Goal: Transaction & Acquisition: Purchase product/service

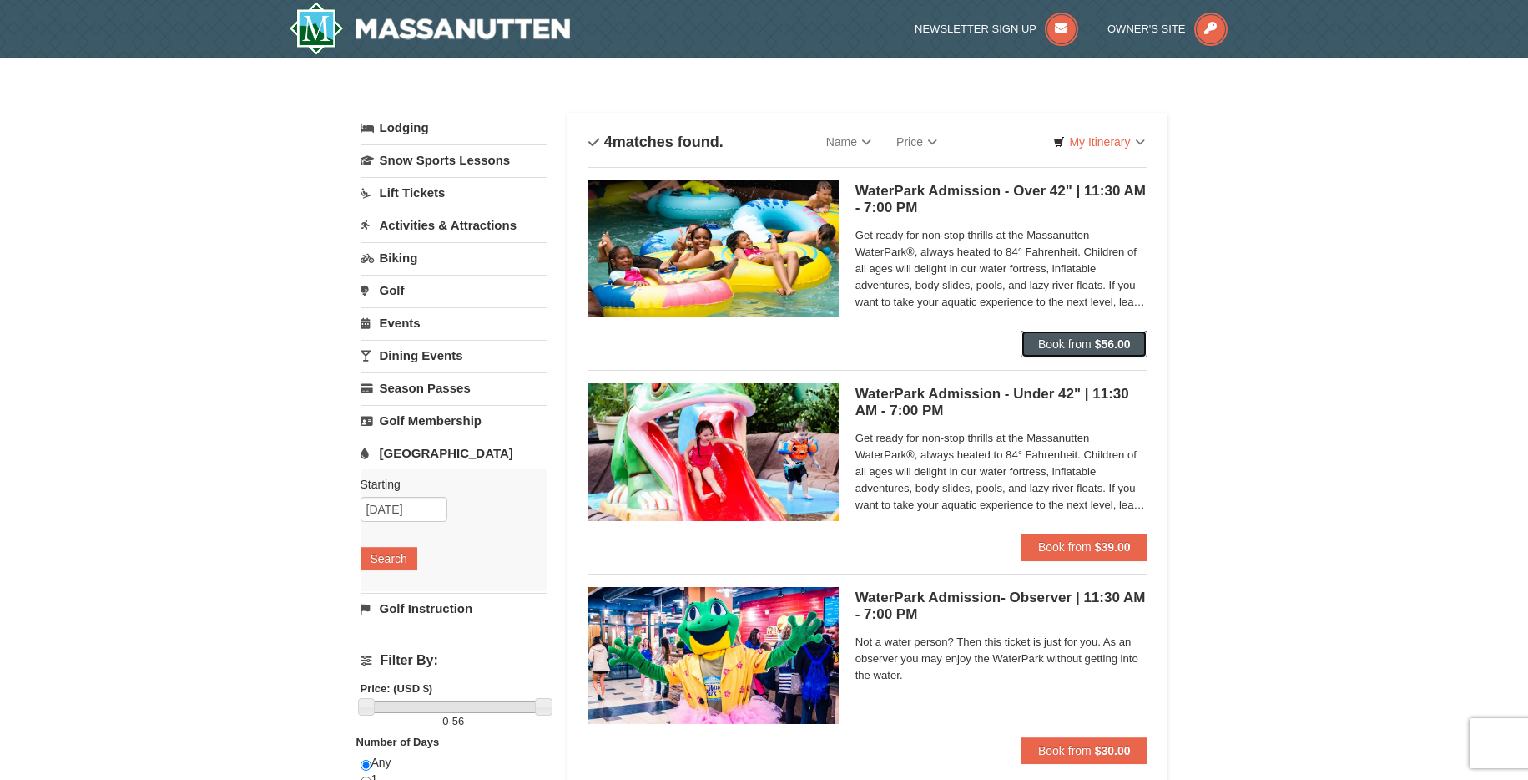
click at [1053, 346] on span "Book from" at bounding box center [1064, 343] width 53 height 13
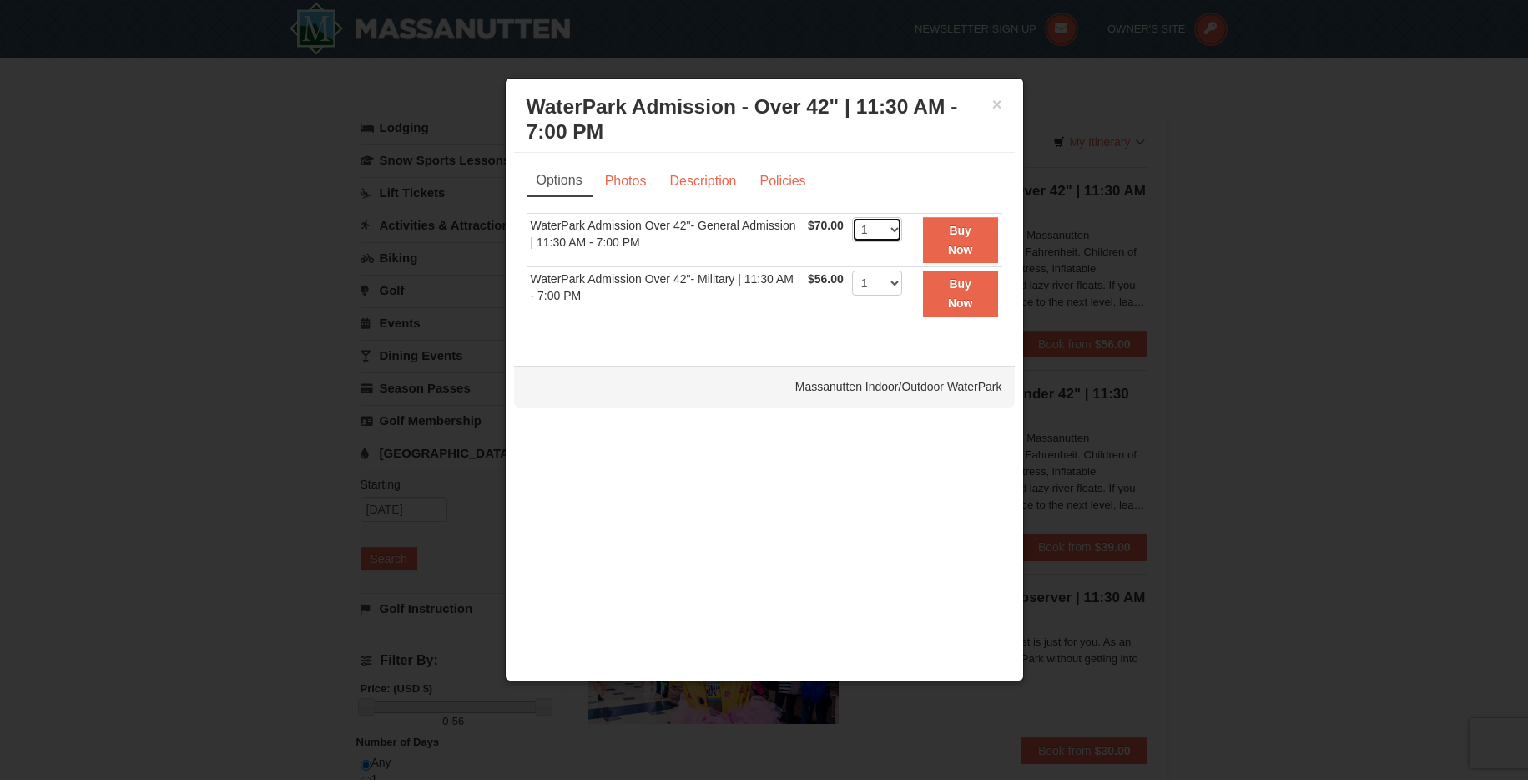
click at [892, 227] on select "1 2 3 4 5 6 7 8 9 10 11 12 13 14 15 16 17 18 19 20 21 22" at bounding box center [877, 229] width 50 height 25
select select "10"
click at [852, 217] on select "1 2 3 4 5 6 7 8 9 10 11 12 13 14 15 16 17 18 19 20 21 22" at bounding box center [877, 229] width 50 height 25
click at [950, 230] on strong "Buy Now" at bounding box center [960, 240] width 25 height 32
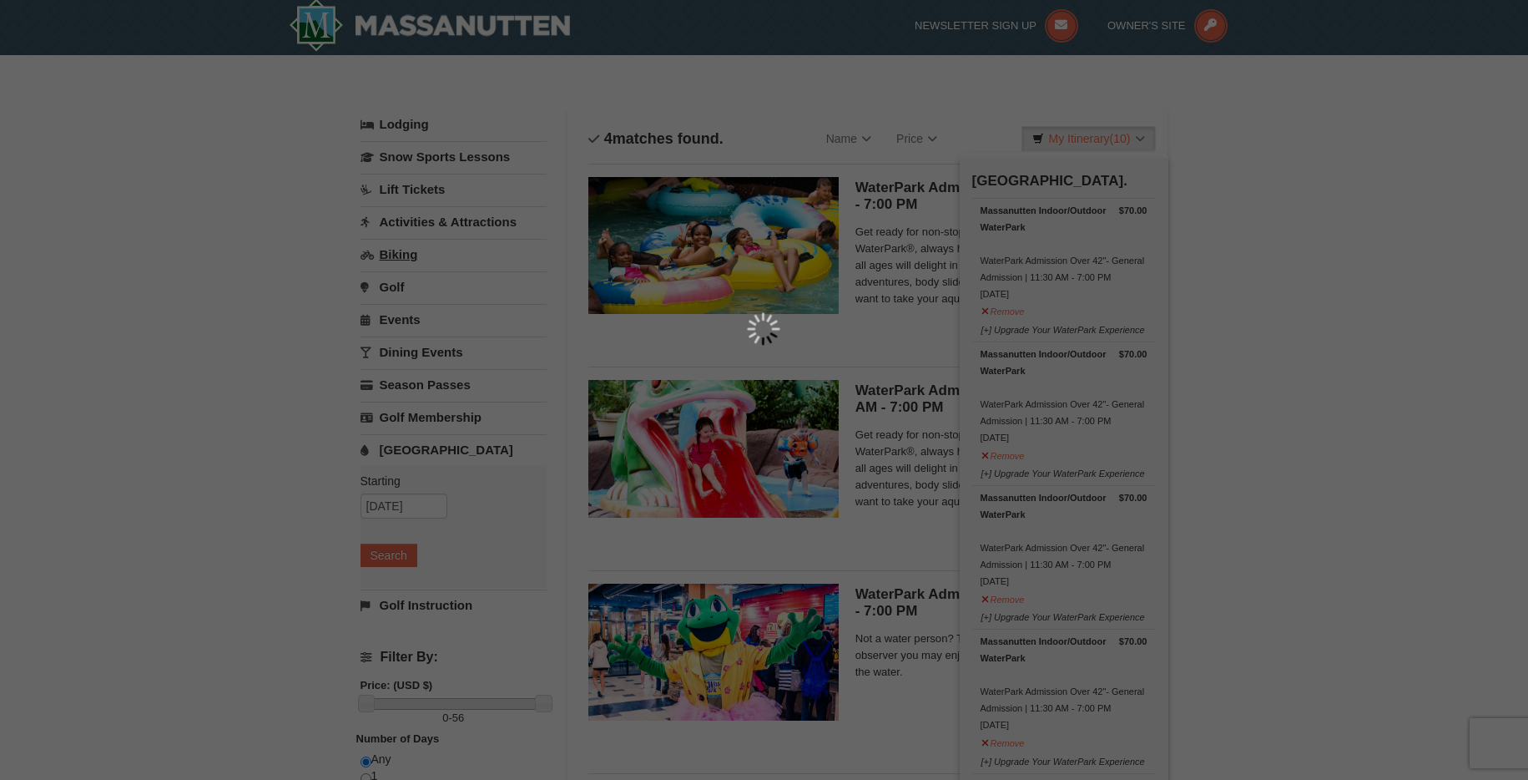
scroll to position [5, 0]
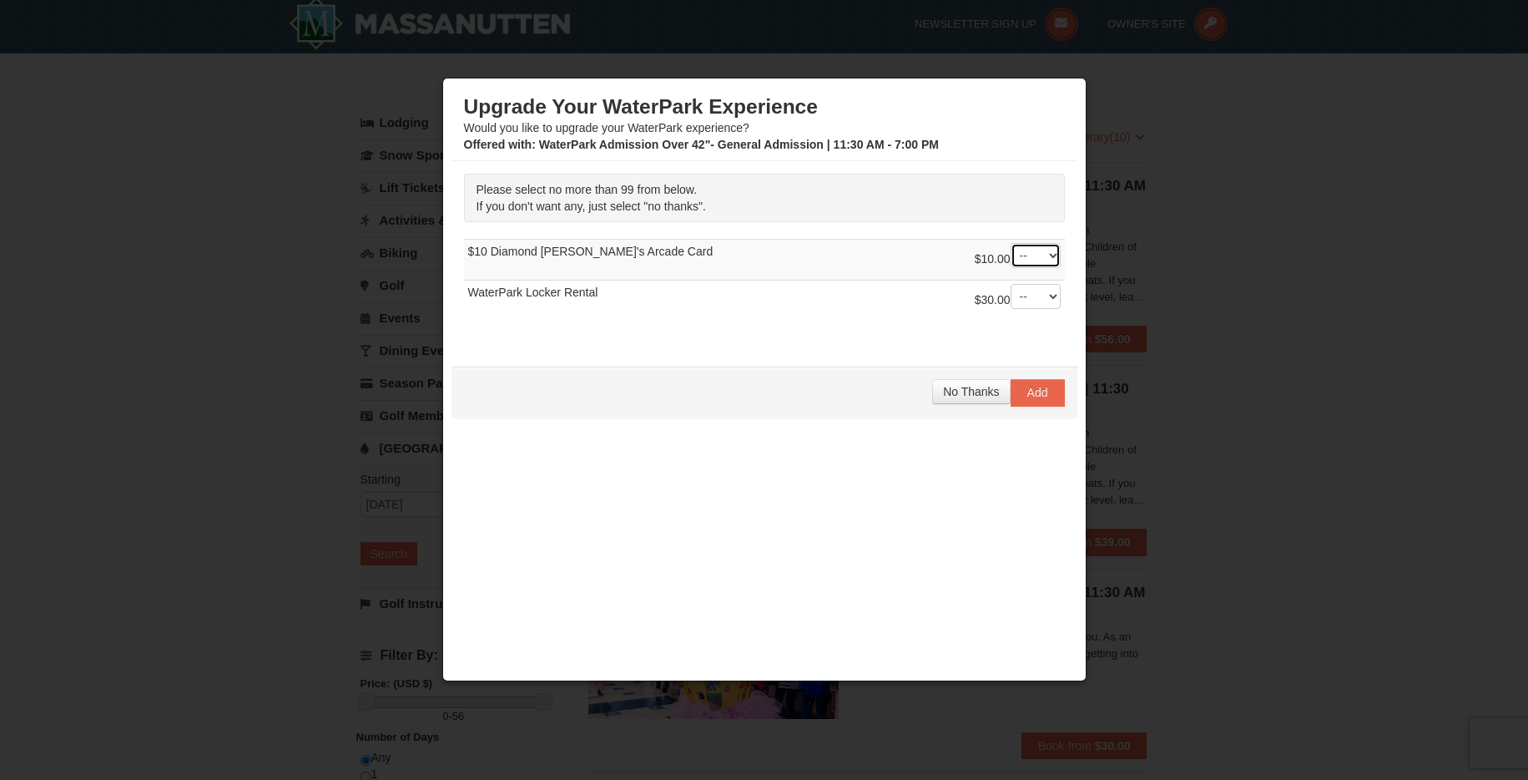
click at [1051, 255] on select "-- 01 02 03 04 05 06 07 08" at bounding box center [1036, 255] width 50 height 25
drag, startPoint x: 660, startPoint y: 252, endPoint x: 461, endPoint y: 256, distance: 199.5
click at [461, 256] on div "Please select no more than 99 from below. If you don't want any, just select "n…" at bounding box center [765, 255] width 626 height 189
drag, startPoint x: 537, startPoint y: 252, endPoint x: 553, endPoint y: 246, distance: 17.7
click at [537, 251] on td "$10.00 -- 01 02 03 04 05 06" at bounding box center [764, 260] width 601 height 41
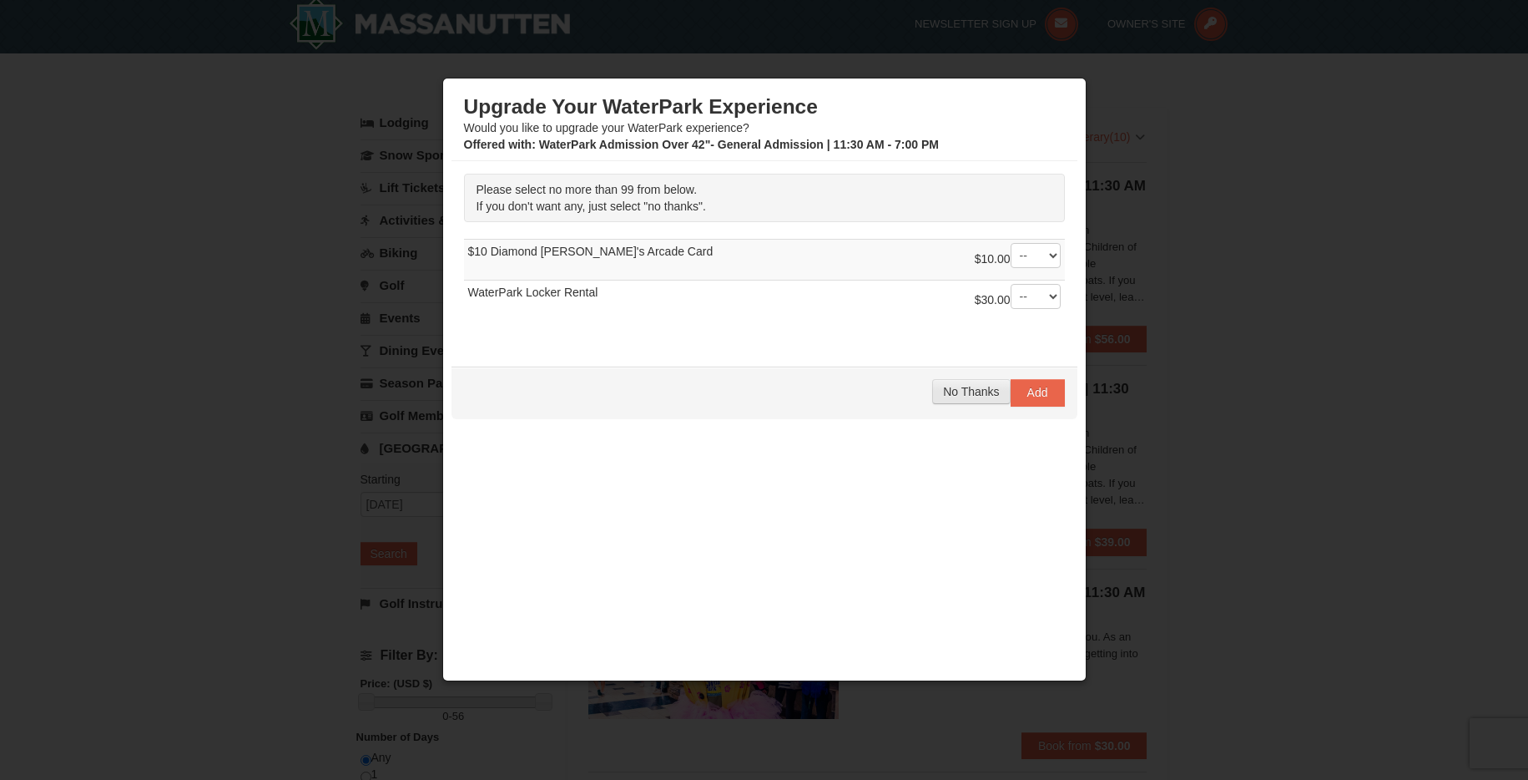
scroll to position [6, 0]
click at [969, 394] on span "No Thanks" at bounding box center [971, 391] width 56 height 13
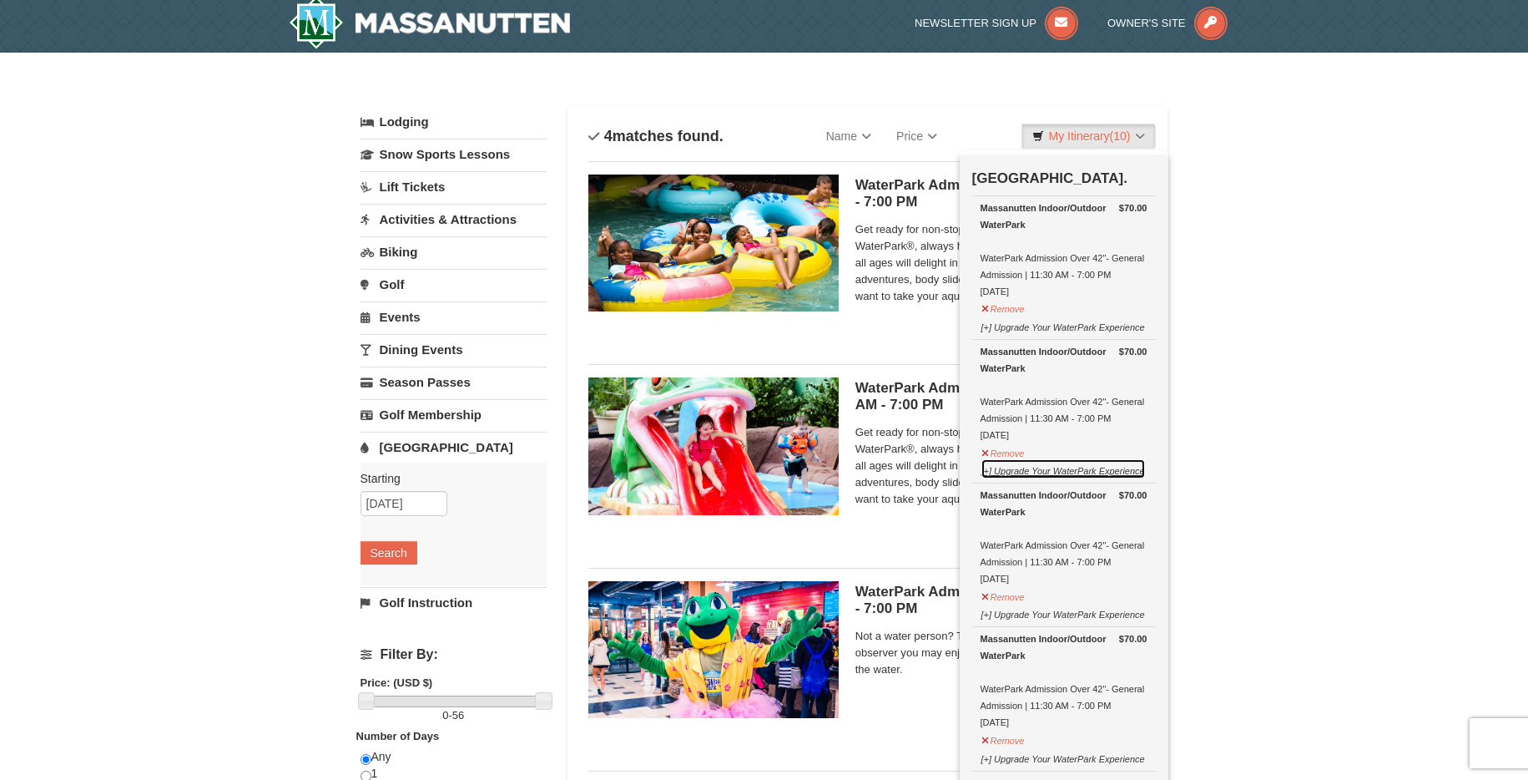
click at [1076, 470] on button "[+] Upgrade Your WaterPark Experience" at bounding box center [1063, 468] width 165 height 21
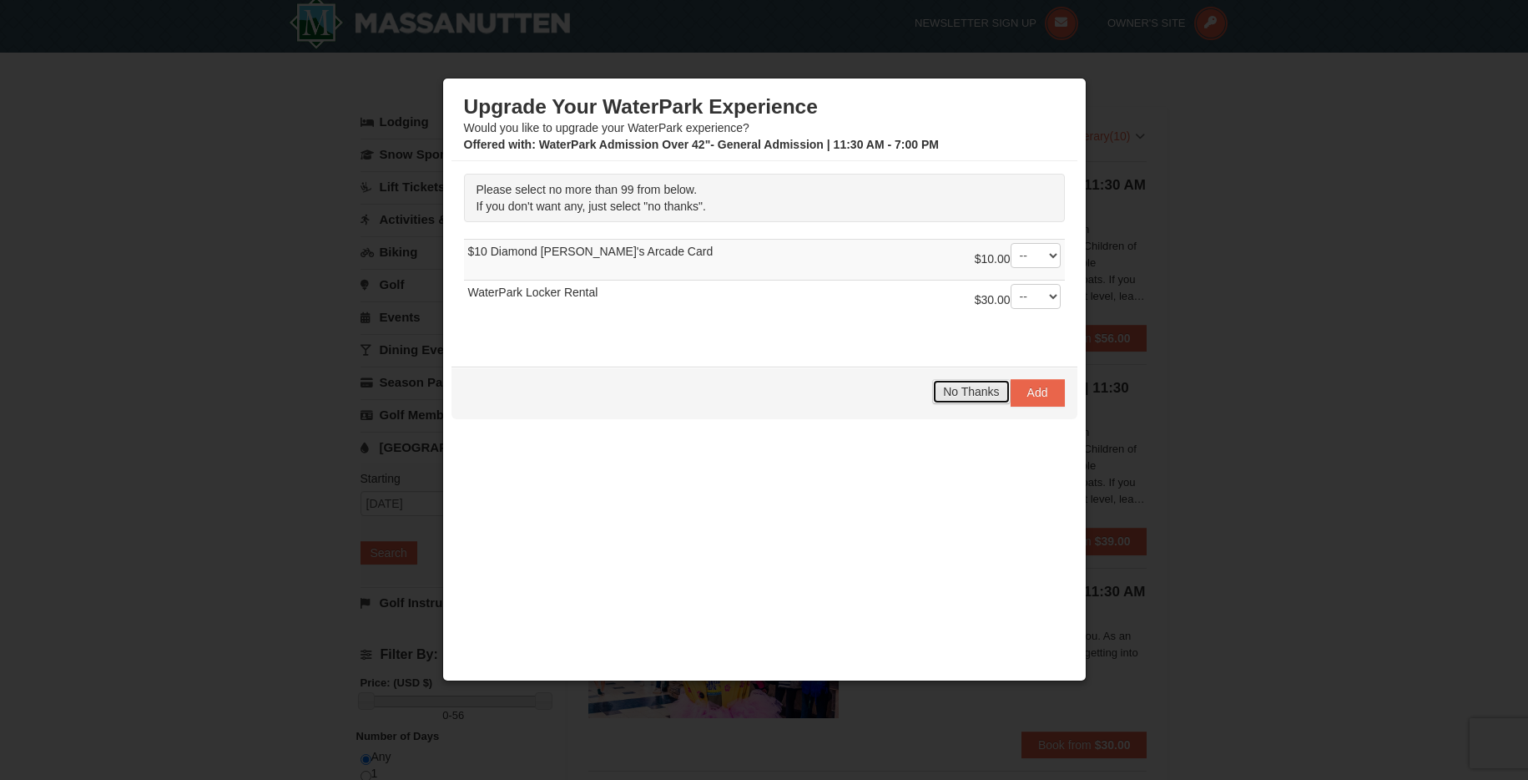
click at [969, 395] on span "No Thanks" at bounding box center [971, 391] width 56 height 13
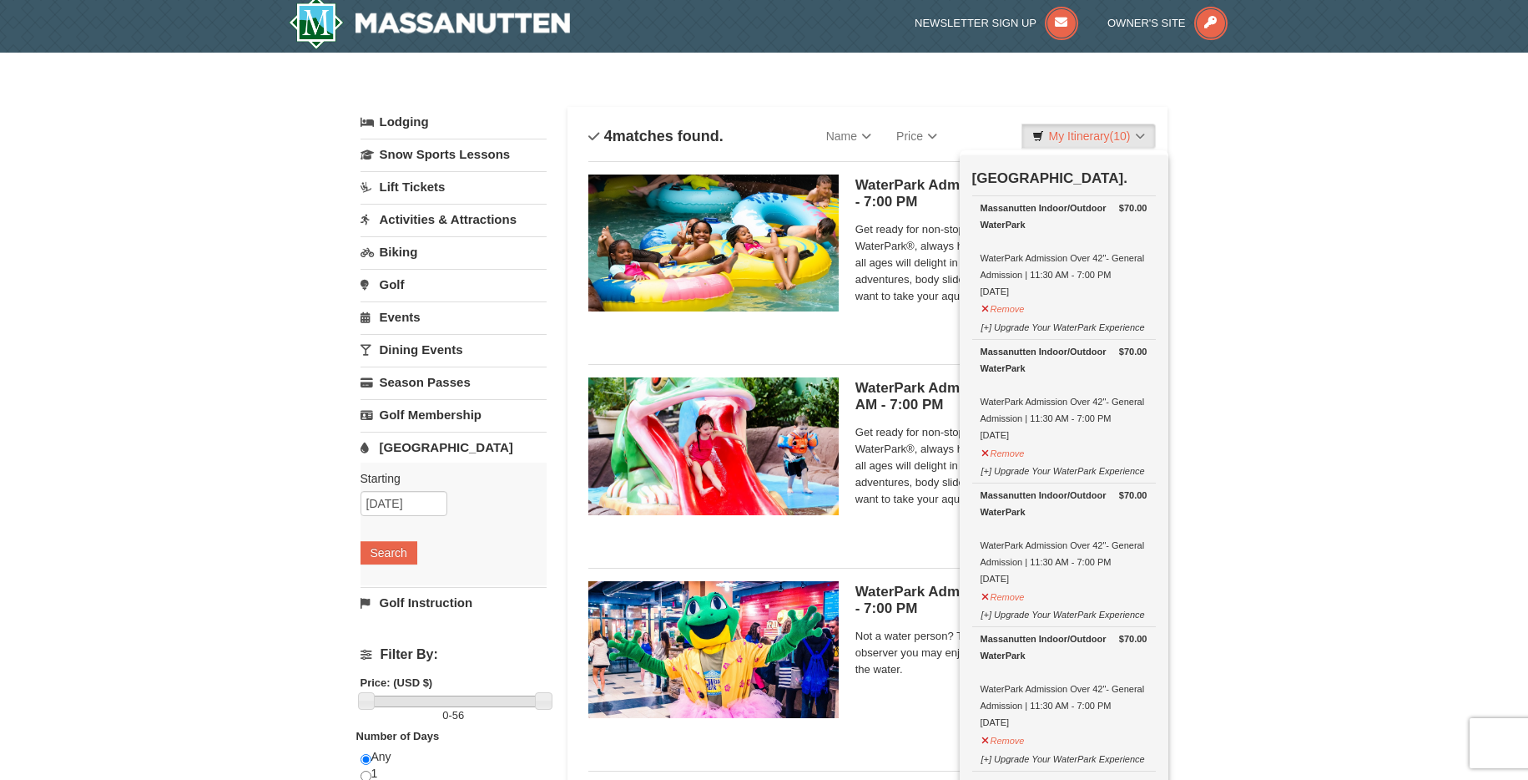
click at [1306, 315] on div "× Categories List Filter My Itinerary (10) Check Out Now [GEOGRAPHIC_DATA]. $70…" at bounding box center [764, 536] width 1528 height 967
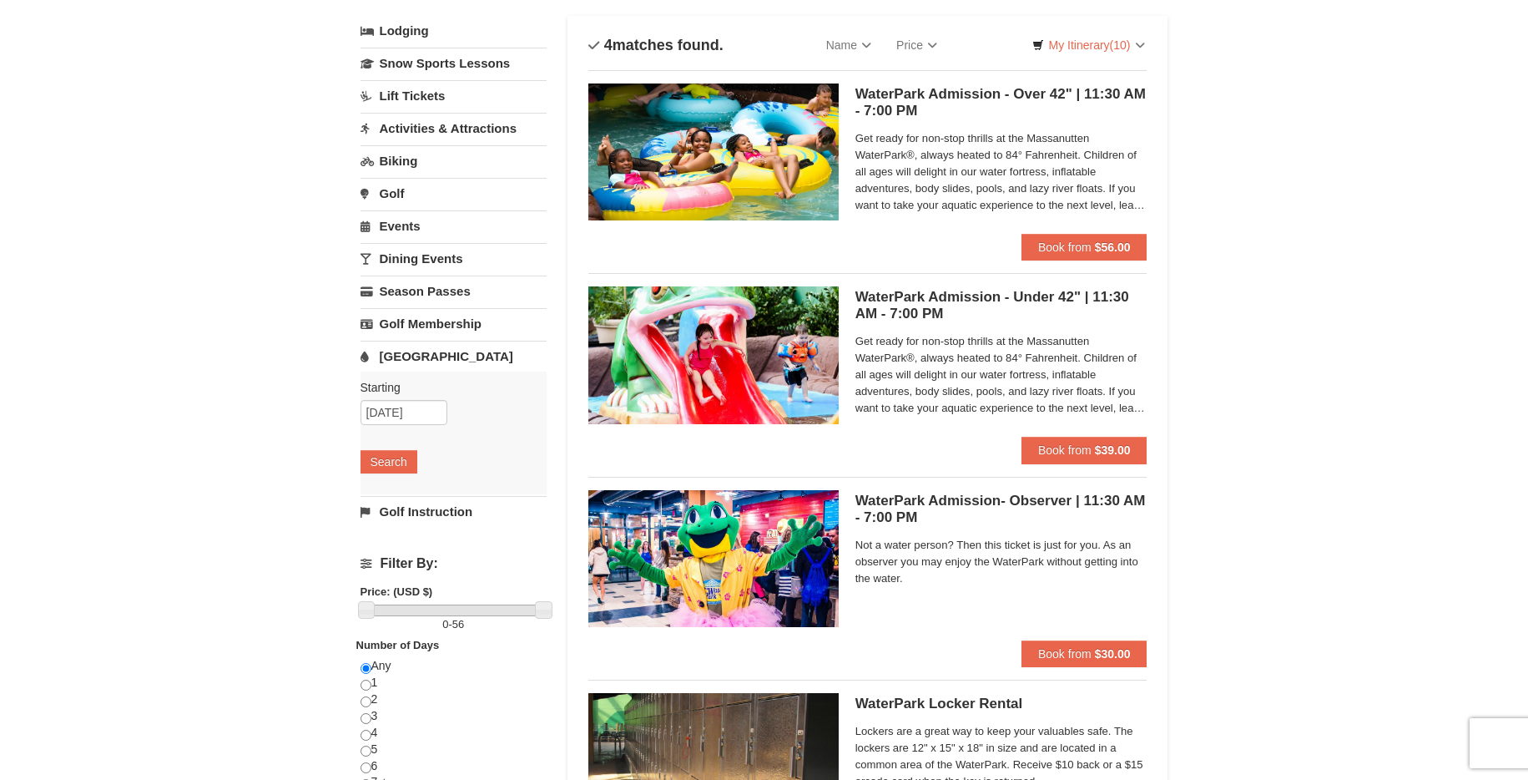
scroll to position [108, 0]
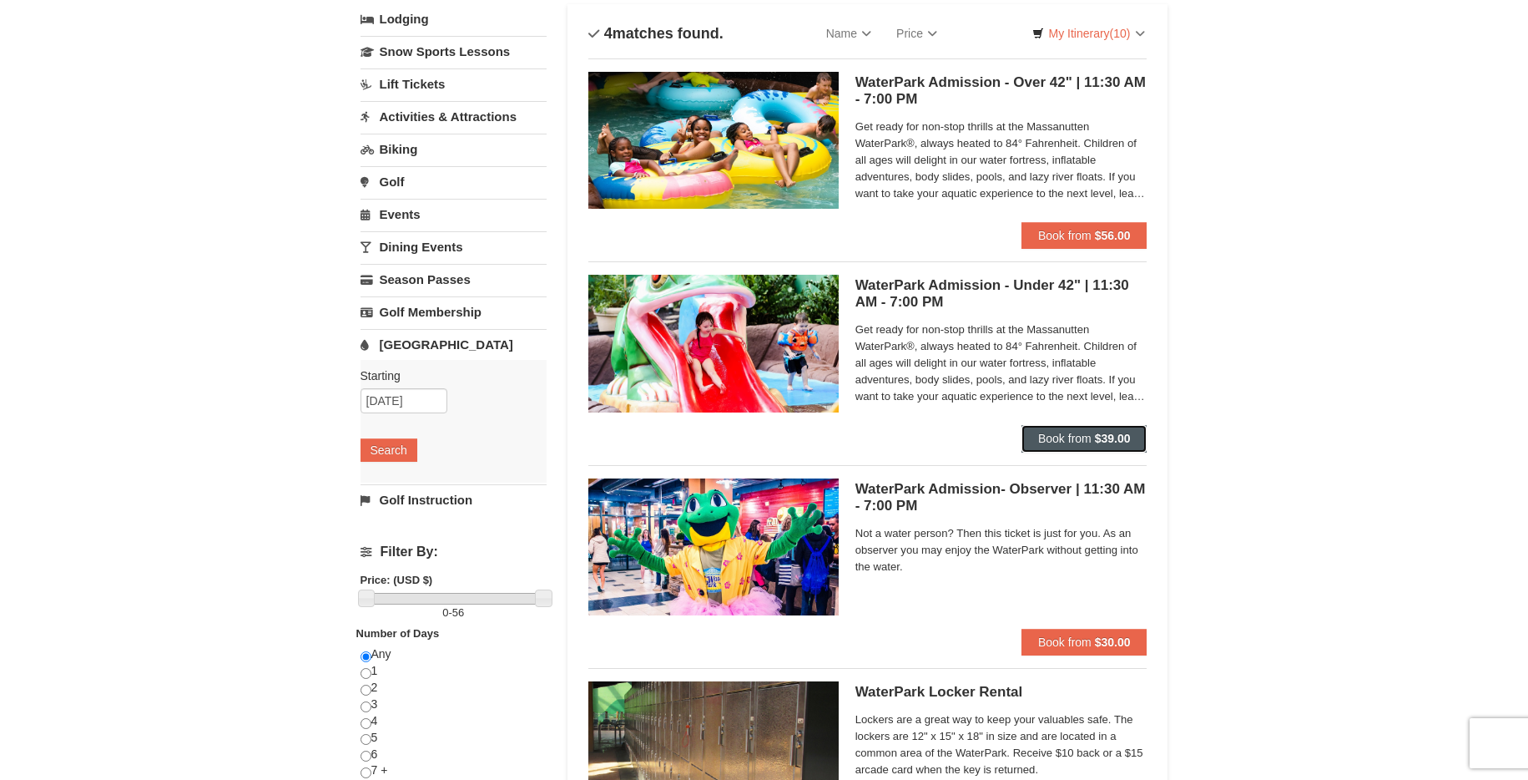
click at [1073, 440] on span "Book from" at bounding box center [1064, 437] width 53 height 13
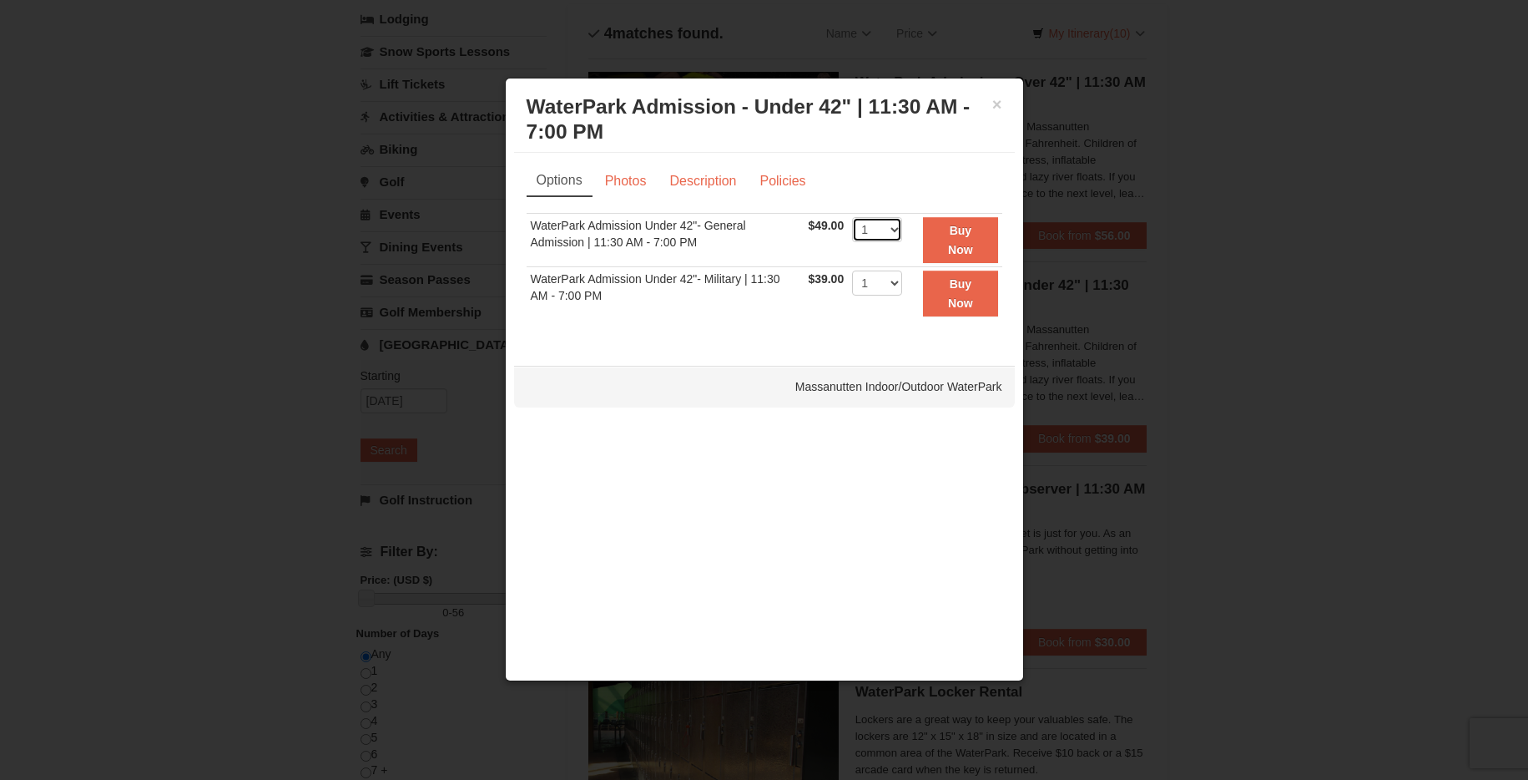
click at [886, 233] on select "1 2 3 4 5 6 7 8 9 10 11 12 13 14 15 16 17 18 19 20 21 22" at bounding box center [877, 229] width 50 height 25
select select "2"
click at [852, 217] on select "1 2 3 4 5 6 7 8 9 10 11 12 13 14 15 16 17 18 19 20 21 22" at bounding box center [877, 229] width 50 height 25
click at [960, 242] on strong "Buy Now" at bounding box center [960, 240] width 25 height 32
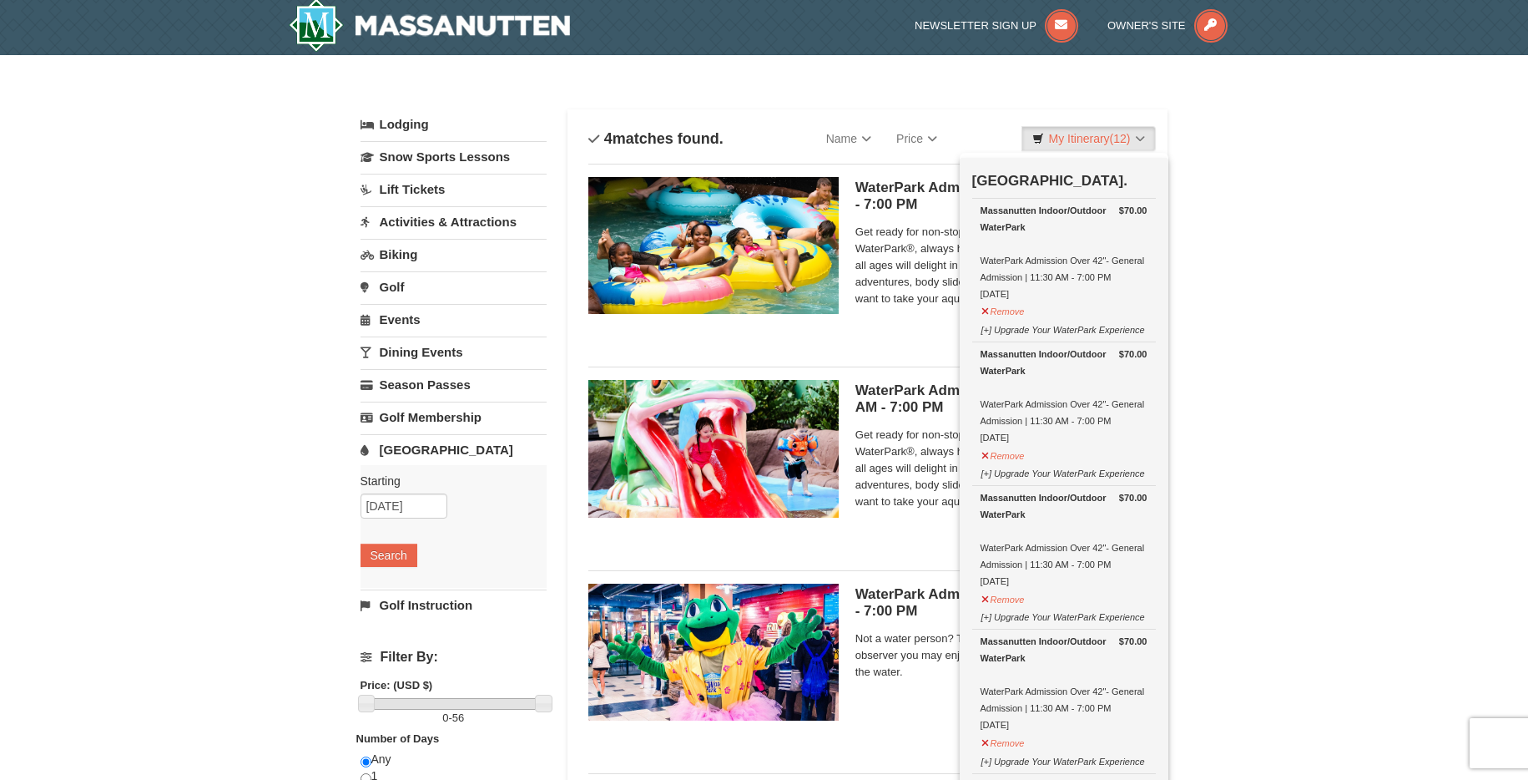
scroll to position [5, 0]
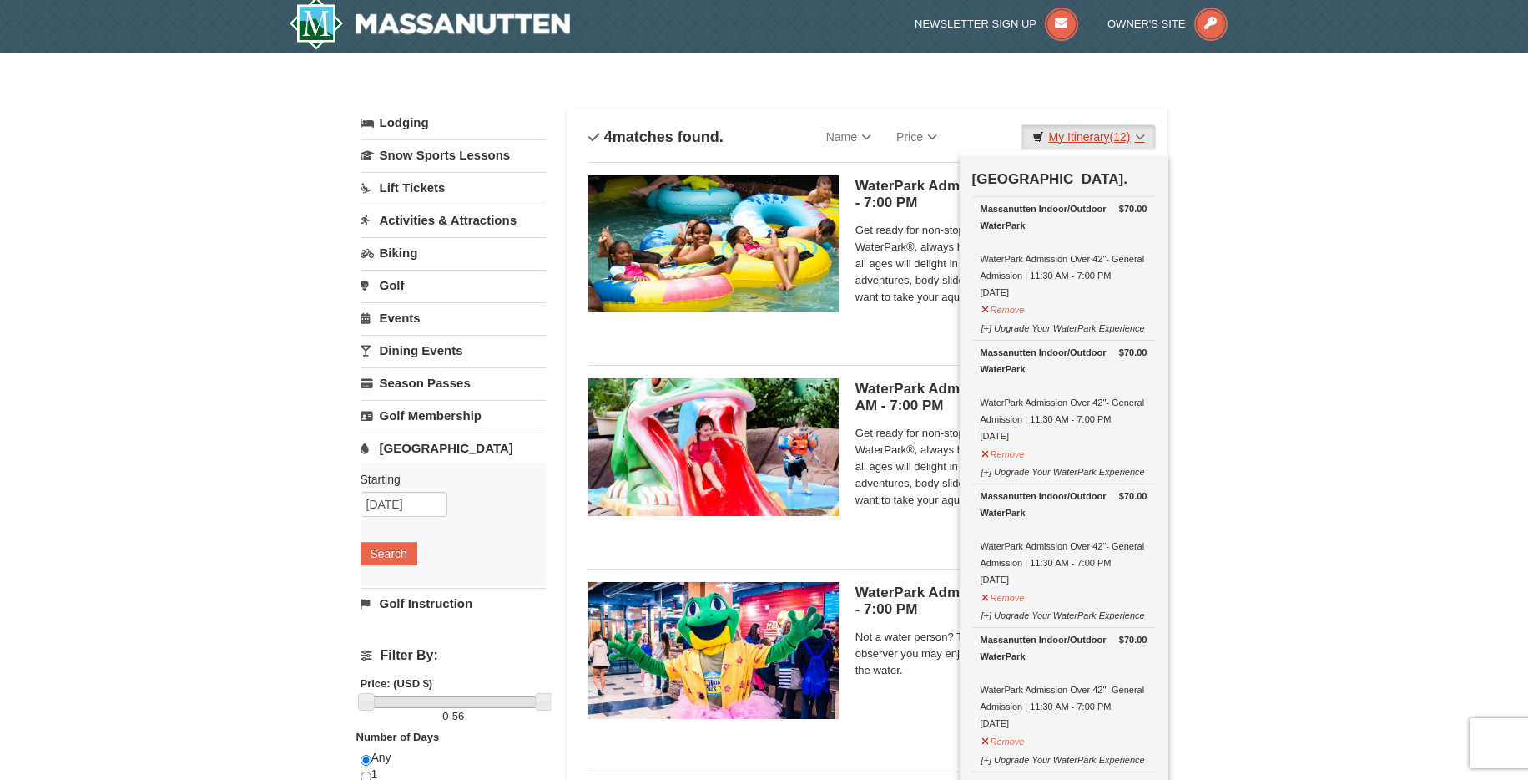
click at [1084, 132] on link "My Itinerary (12)" at bounding box center [1089, 136] width 134 height 25
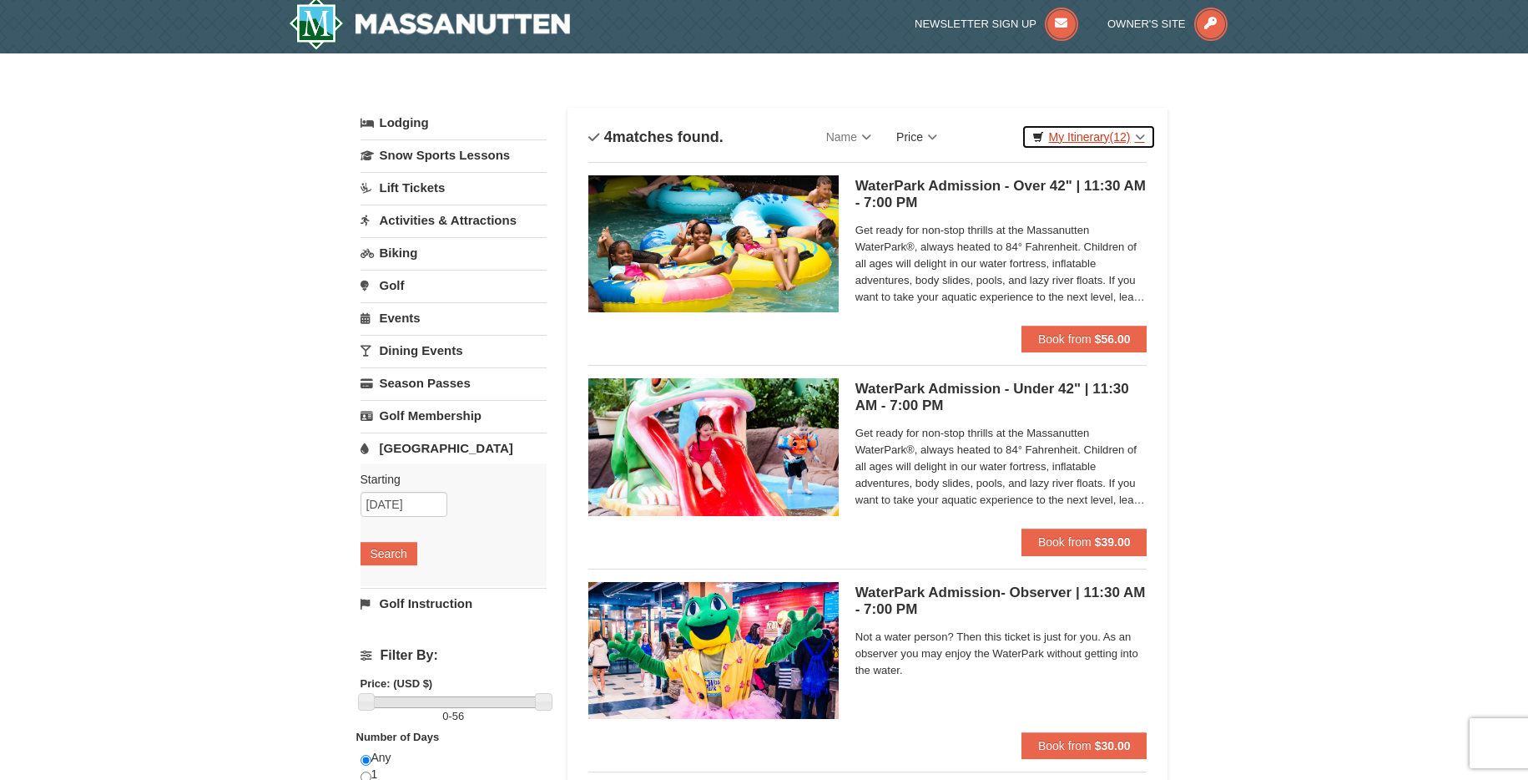
scroll to position [3, 0]
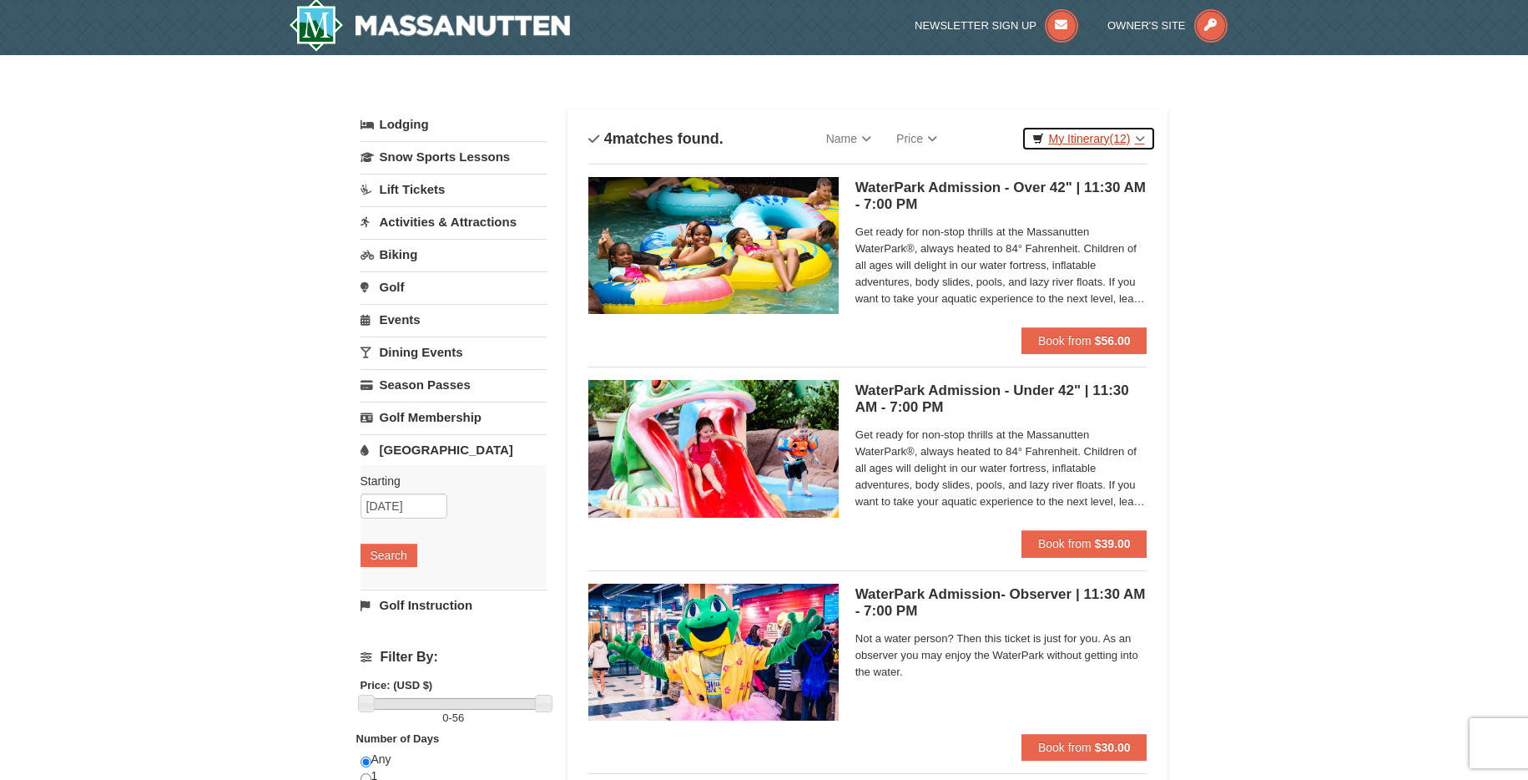
click at [1079, 134] on link "My Itinerary (12)" at bounding box center [1089, 138] width 134 height 25
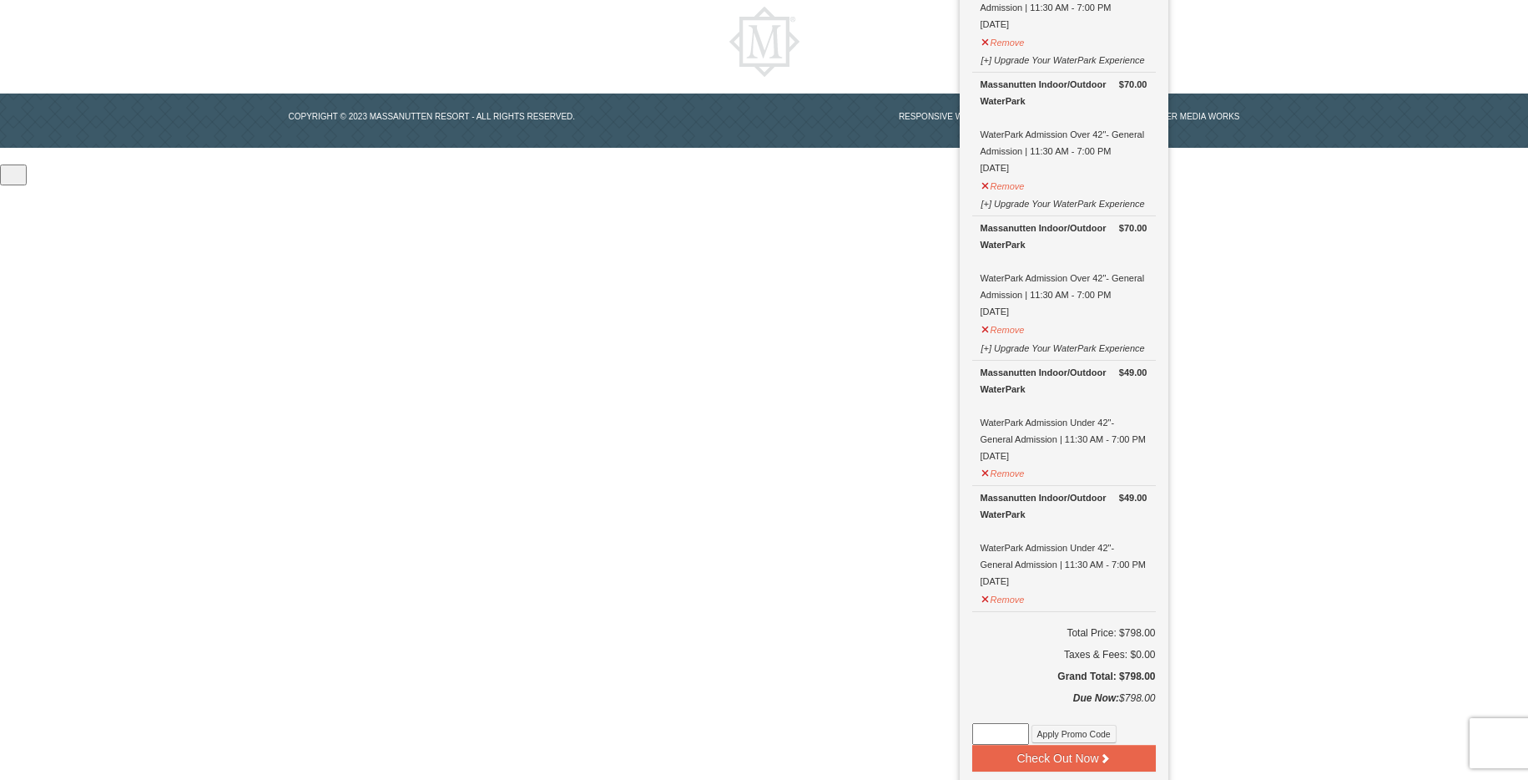
scroll to position [1360, 0]
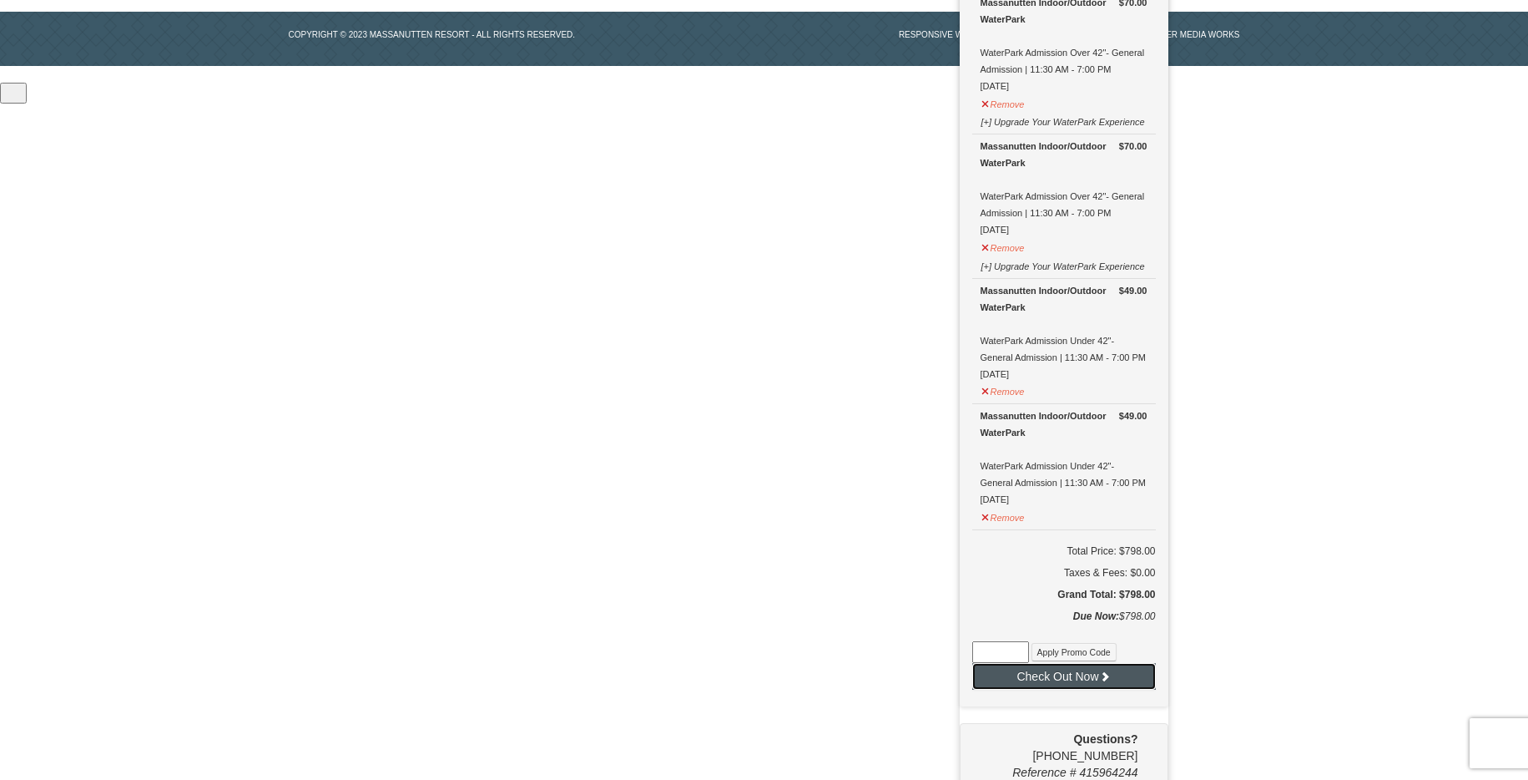
click at [1094, 672] on button "Check Out Now" at bounding box center [1064, 676] width 184 height 27
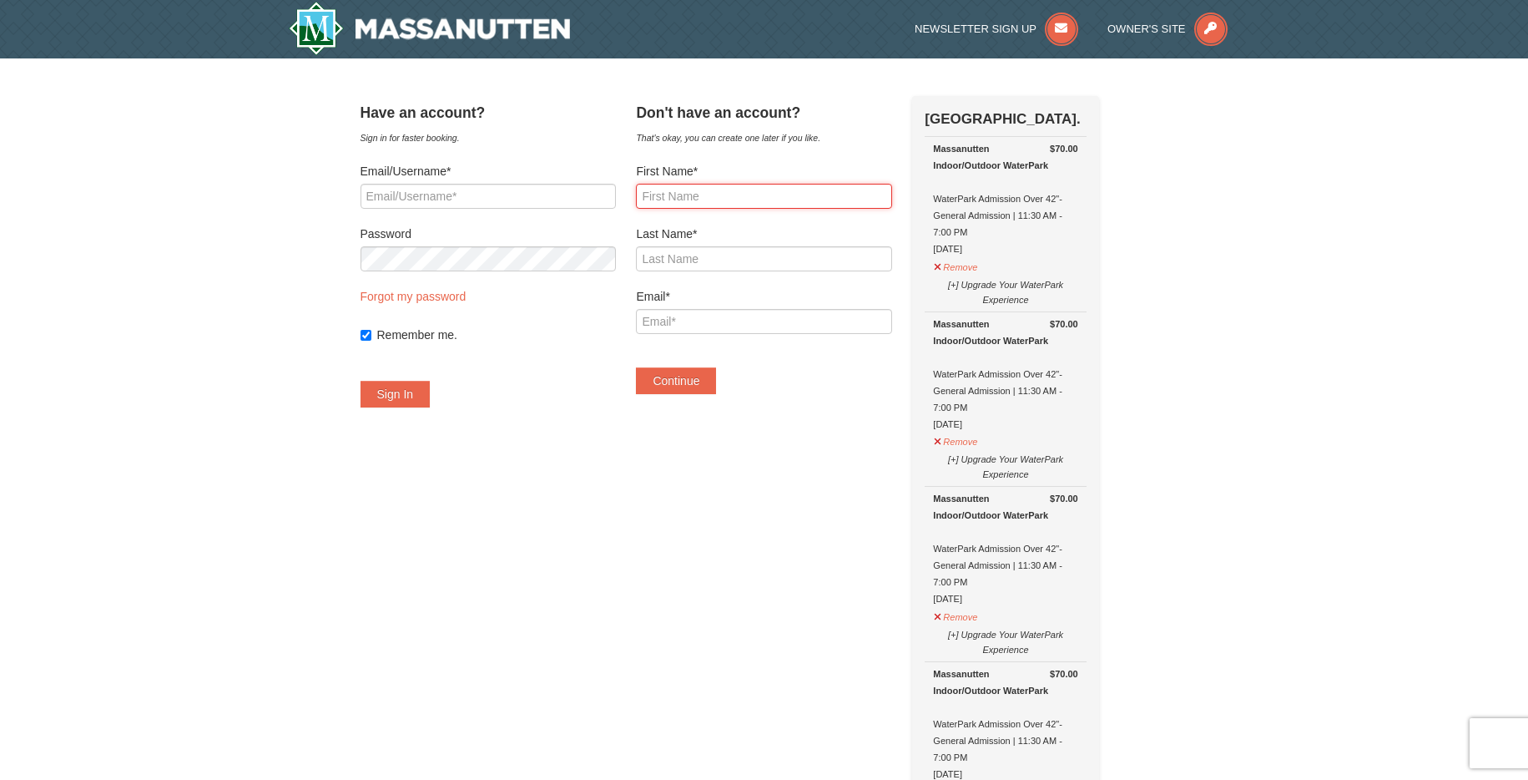
click at [724, 195] on input "First Name*" at bounding box center [763, 196] width 255 height 25
type input "Christine"
type input "Borders"
type input "crborders2@gmail.com"
click at [697, 383] on button "Continue" at bounding box center [676, 380] width 80 height 27
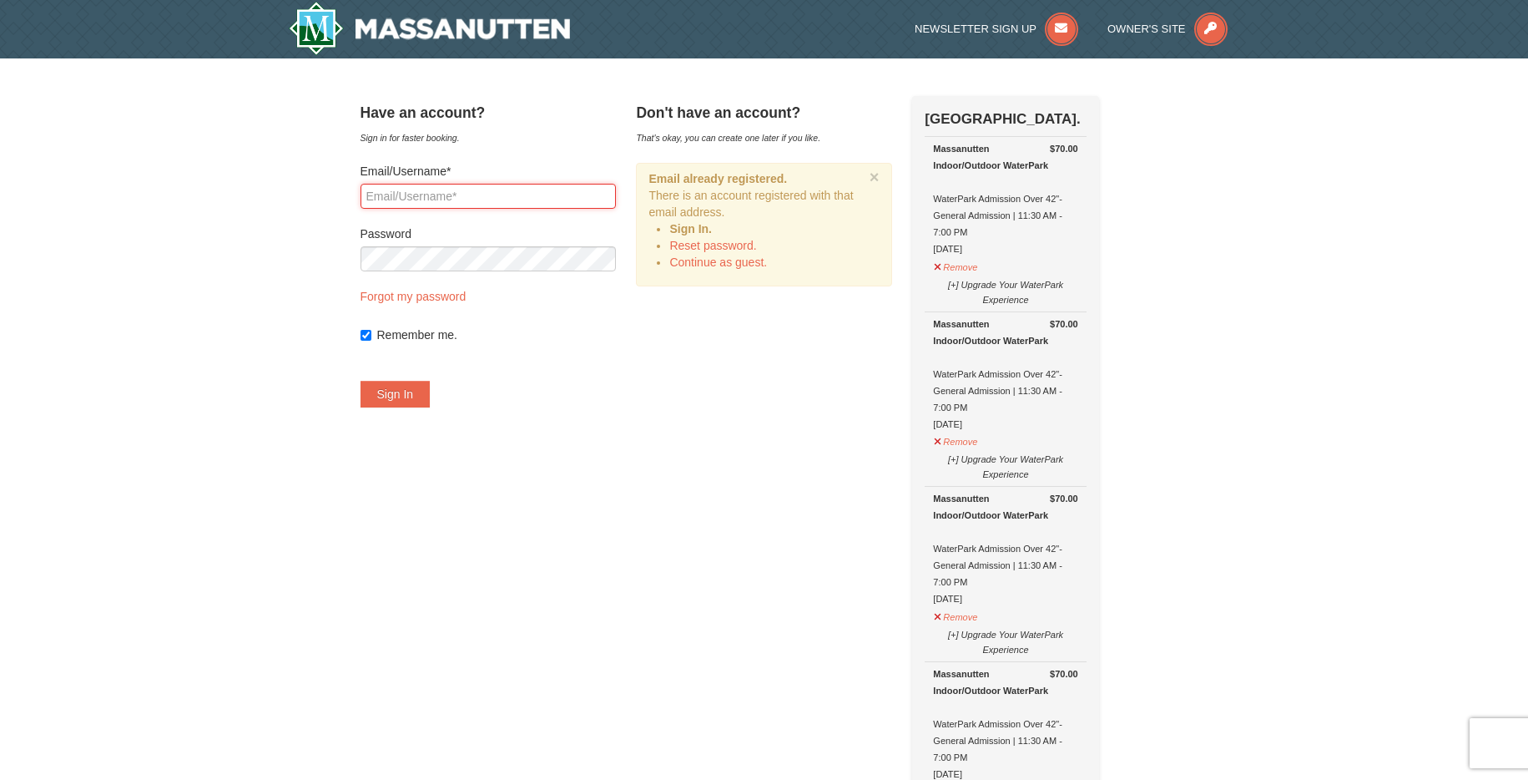
click at [412, 195] on input "Email/Username*" at bounding box center [488, 196] width 255 height 25
type input "crborders2@gmail.com"
click at [447, 299] on link "Forgot my password" at bounding box center [414, 296] width 106 height 13
type input "crborders2@gmail.com"
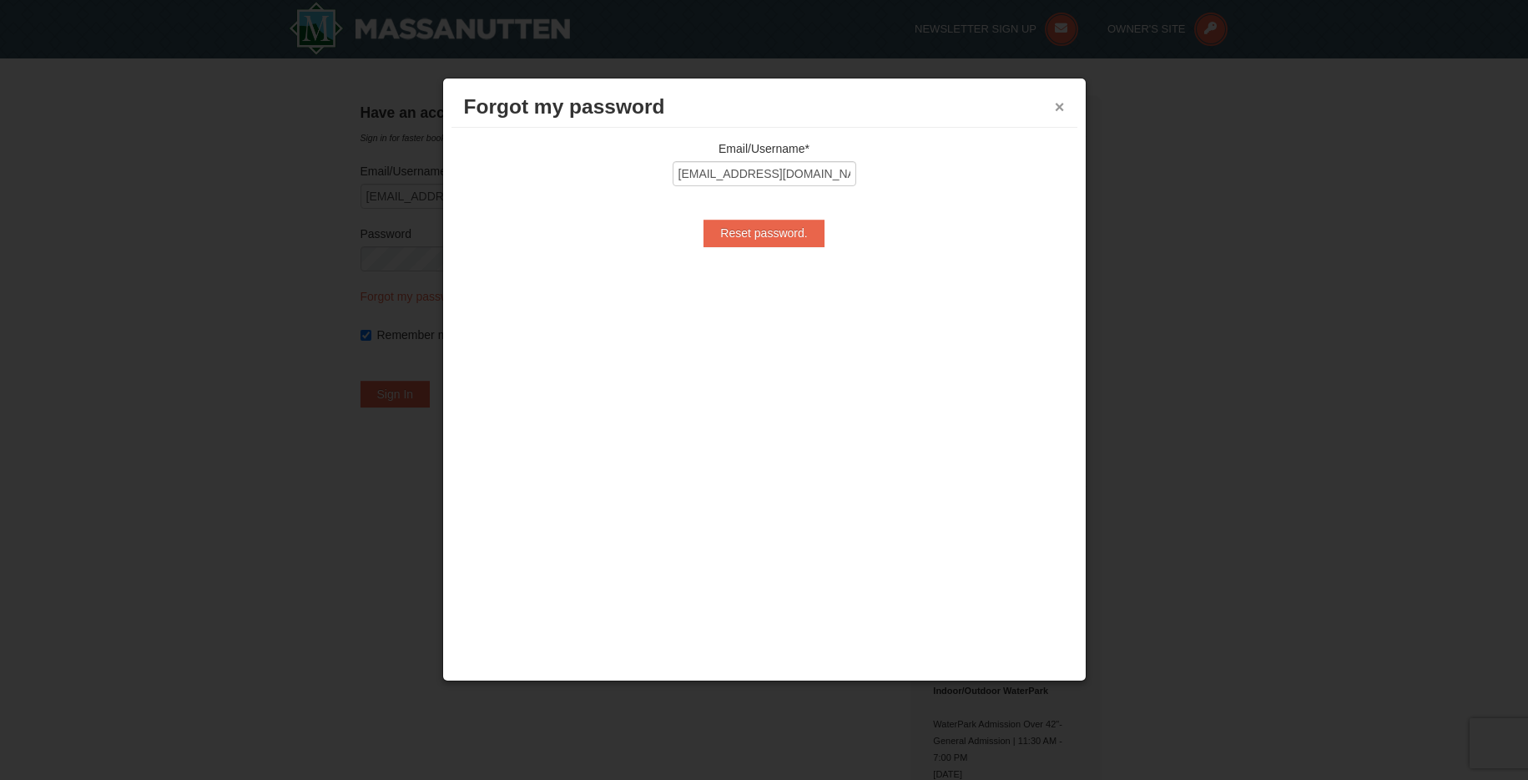
drag, startPoint x: 1059, startPoint y: 110, endPoint x: 683, endPoint y: 216, distance: 391.0
click at [1059, 110] on button "×" at bounding box center [1060, 106] width 10 height 17
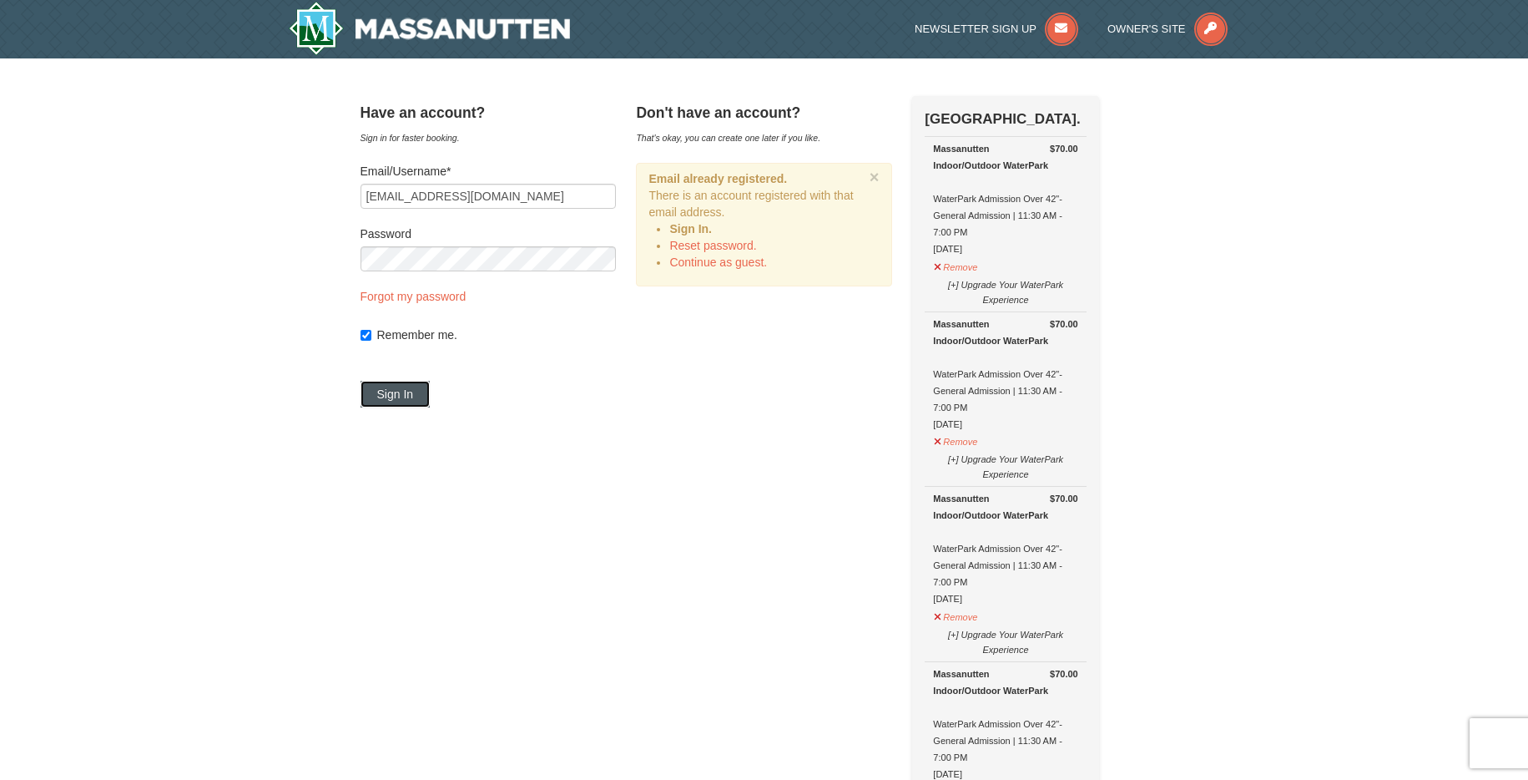
click at [401, 389] on button "Sign In" at bounding box center [396, 394] width 70 height 27
drag, startPoint x: 814, startPoint y: 360, endPoint x: 763, endPoint y: 262, distance: 110.1
click at [467, 293] on link "Forgot my password" at bounding box center [414, 296] width 106 height 13
type input "crborders2@gmail.com"
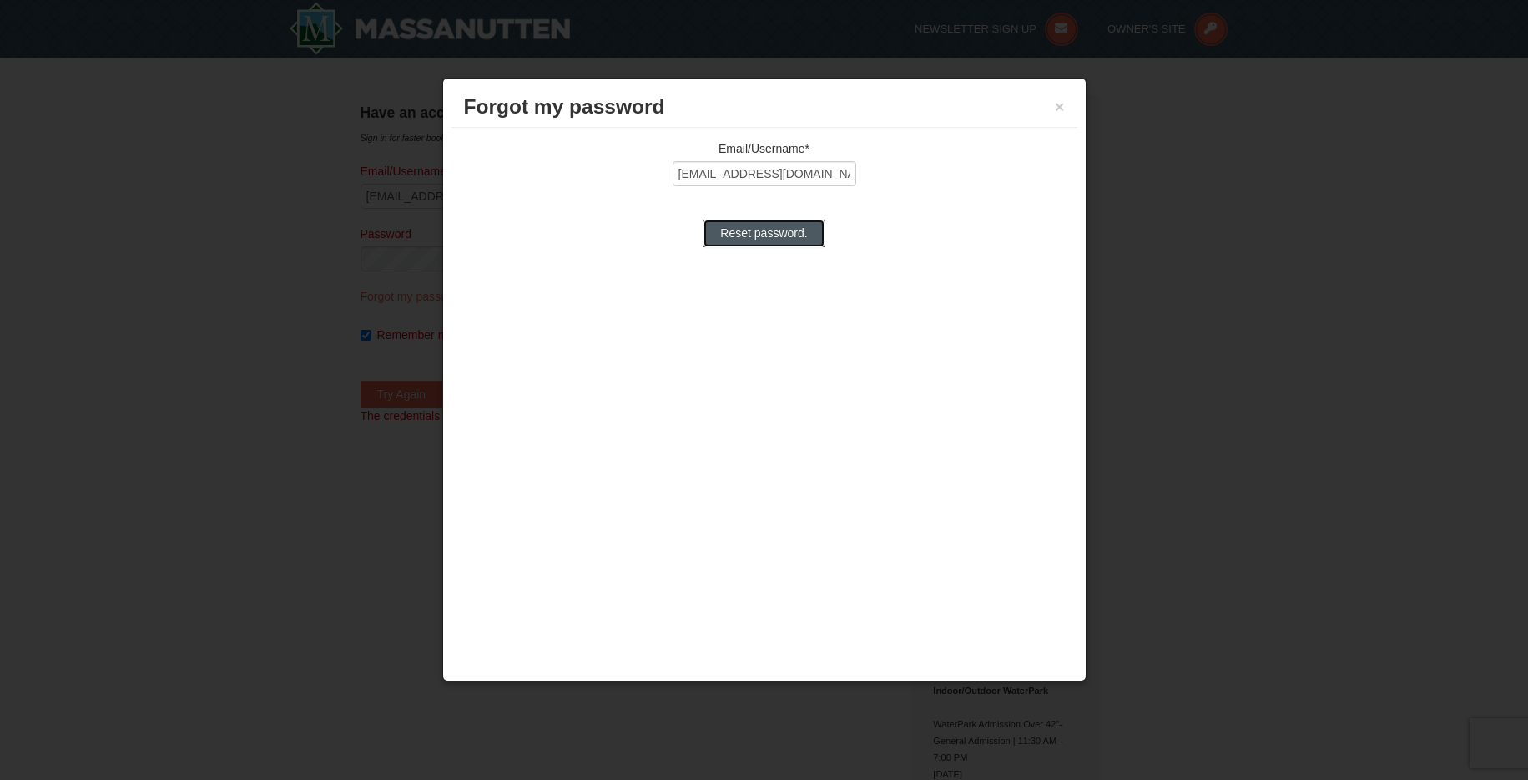
click at [742, 233] on input "Reset password." at bounding box center [764, 233] width 120 height 27
type input "Processing..."
type input "crborders2@gmail.com"
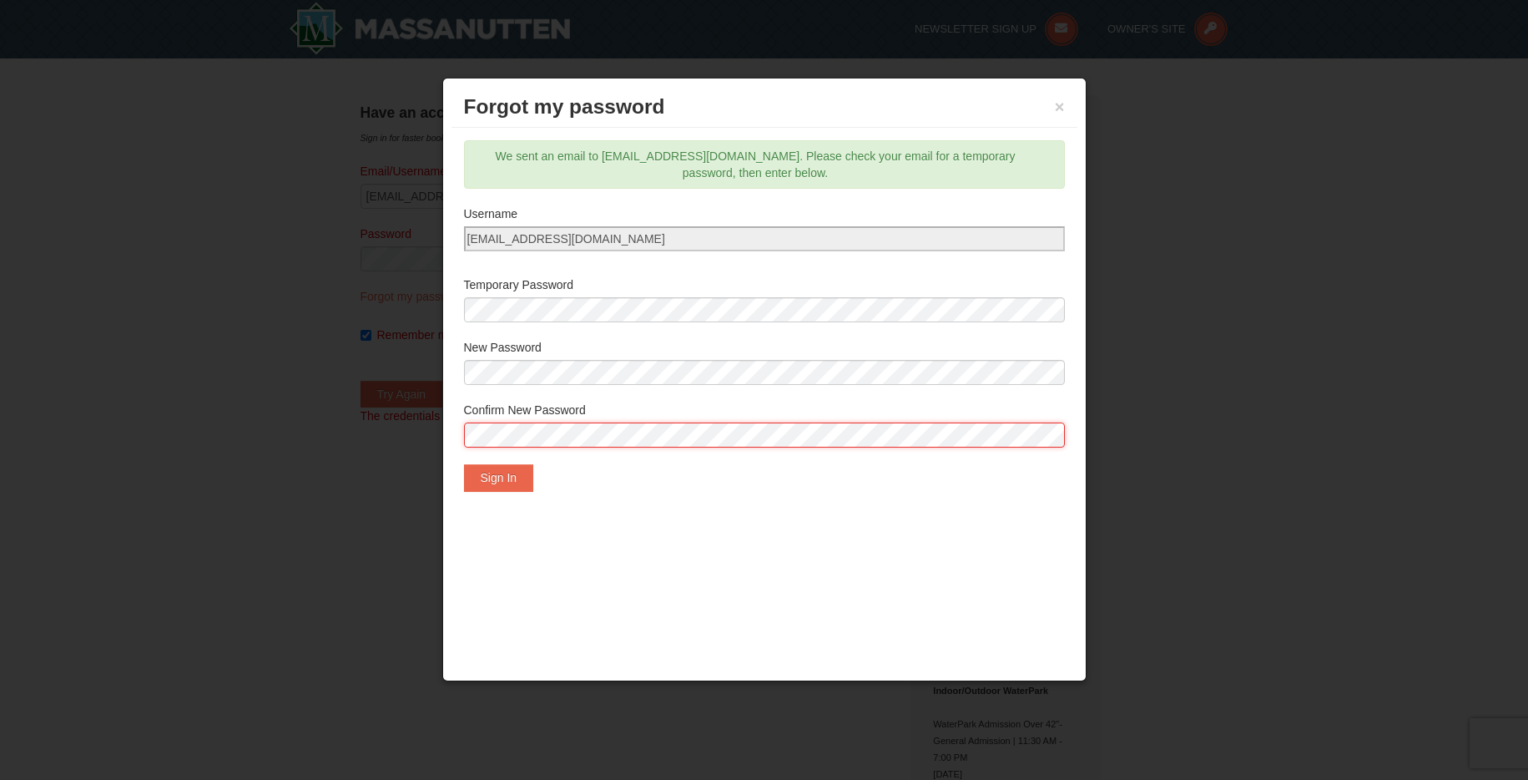
click at [452, 413] on div "Email/Username* crborders2@gmail.com Reset password. We sent an email to crbord…" at bounding box center [765, 316] width 626 height 376
drag, startPoint x: 366, startPoint y: 358, endPoint x: 386, endPoint y: 367, distance: 22.8
click at [366, 358] on div at bounding box center [764, 390] width 1528 height 780
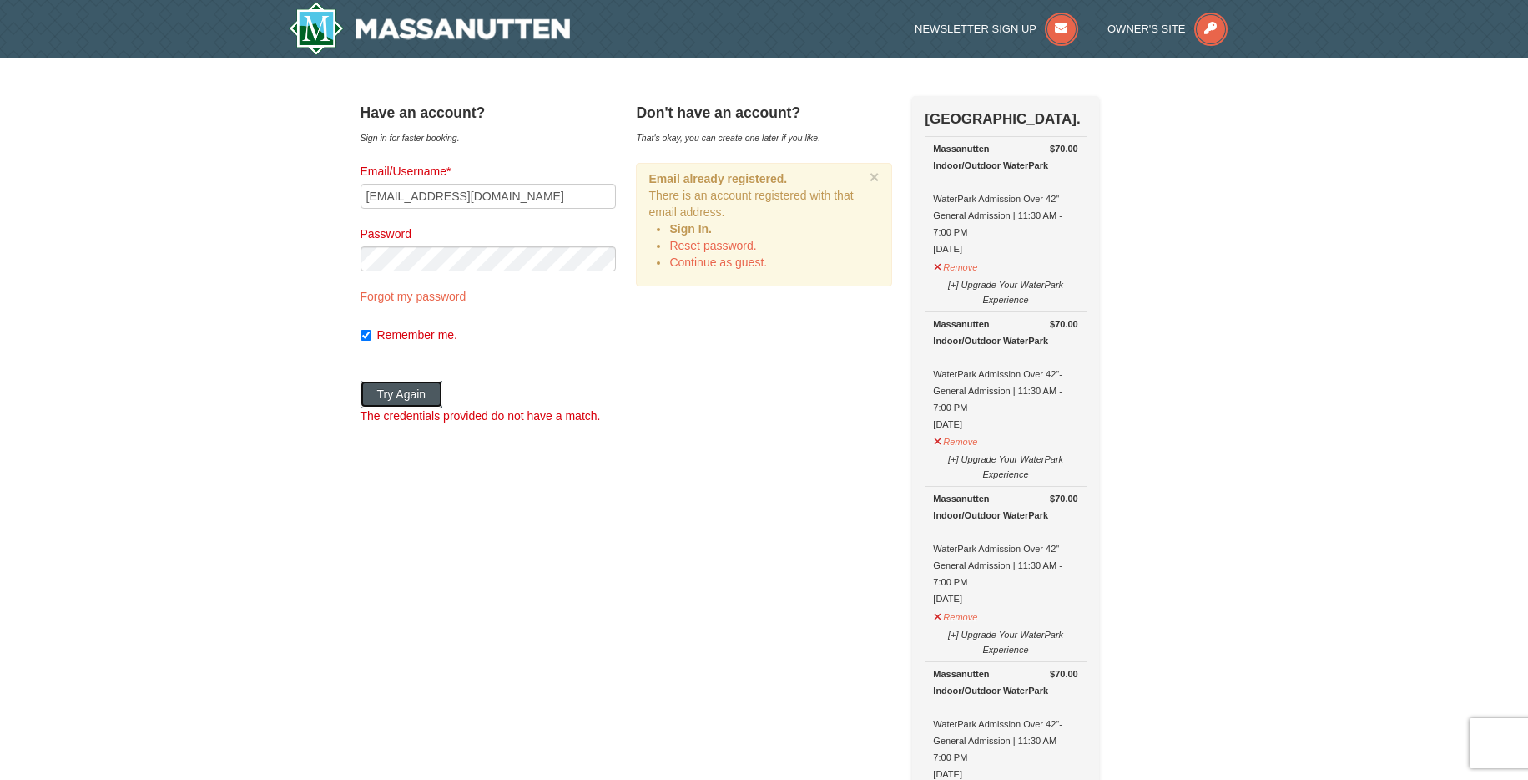
click at [421, 396] on button "Try Again" at bounding box center [402, 394] width 83 height 27
click at [442, 394] on button "Try Again" at bounding box center [402, 394] width 83 height 27
click at [401, 394] on button "Try Again" at bounding box center [402, 394] width 83 height 27
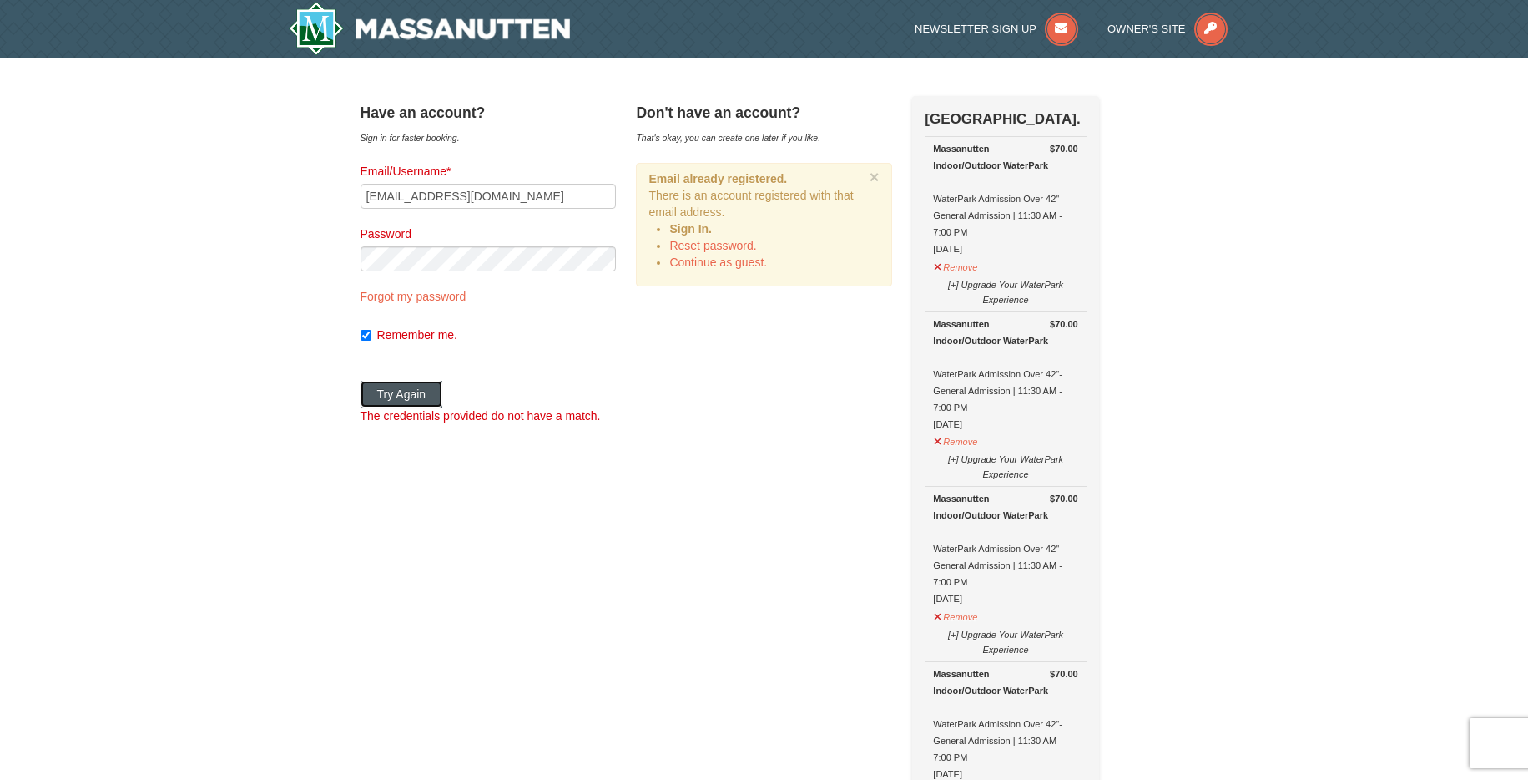
click at [438, 387] on button "Try Again" at bounding box center [402, 394] width 83 height 27
click at [412, 298] on link "Forgot my password" at bounding box center [414, 296] width 106 height 13
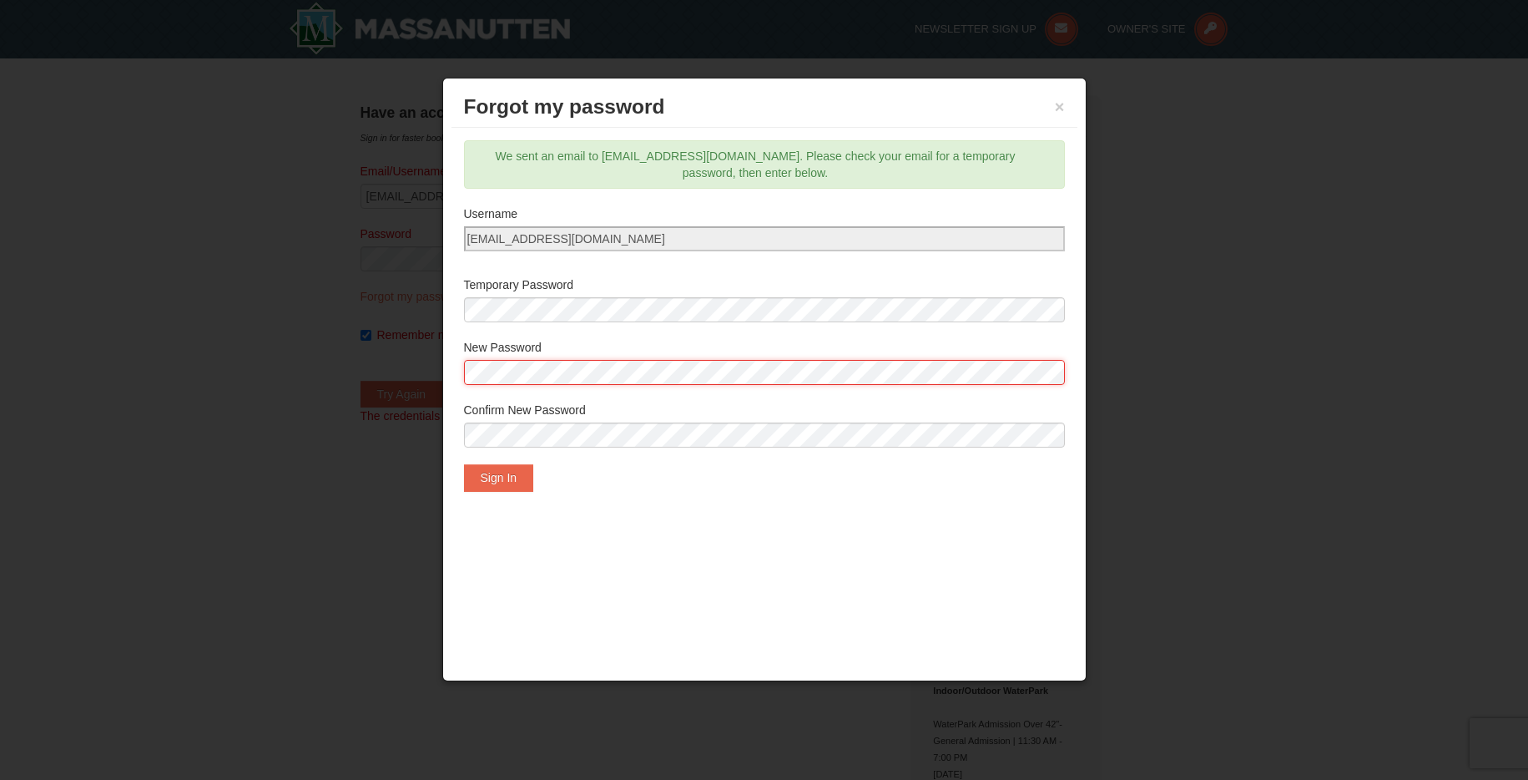
click at [449, 348] on div "Forgot my password × Email/Username* crborders2@gmail.com Reset password. We se…" at bounding box center [764, 379] width 644 height 603
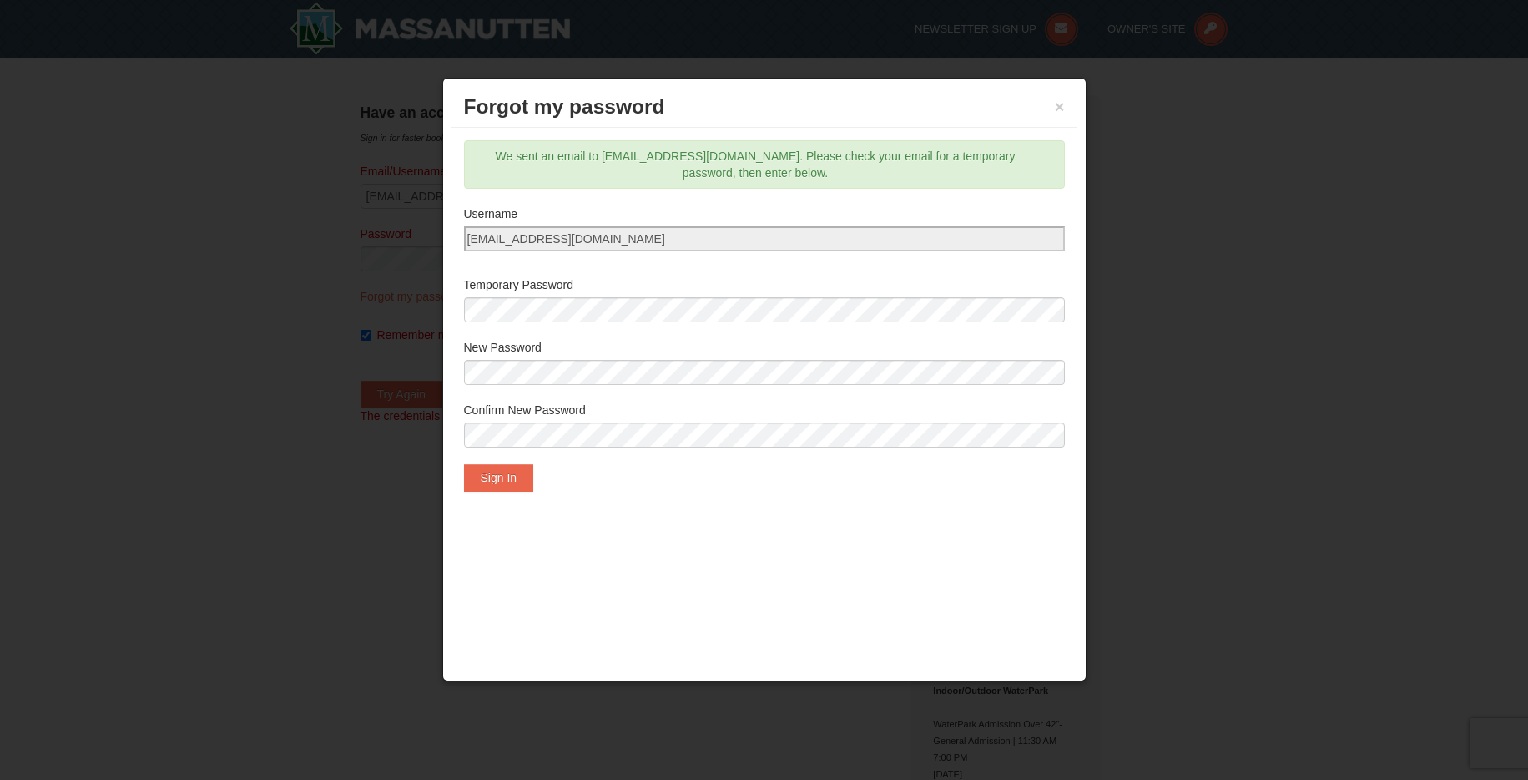
click at [699, 197] on div "Email/Username* crborders2@gmail.com Reset password. We sent an email to crbord…" at bounding box center [765, 316] width 626 height 376
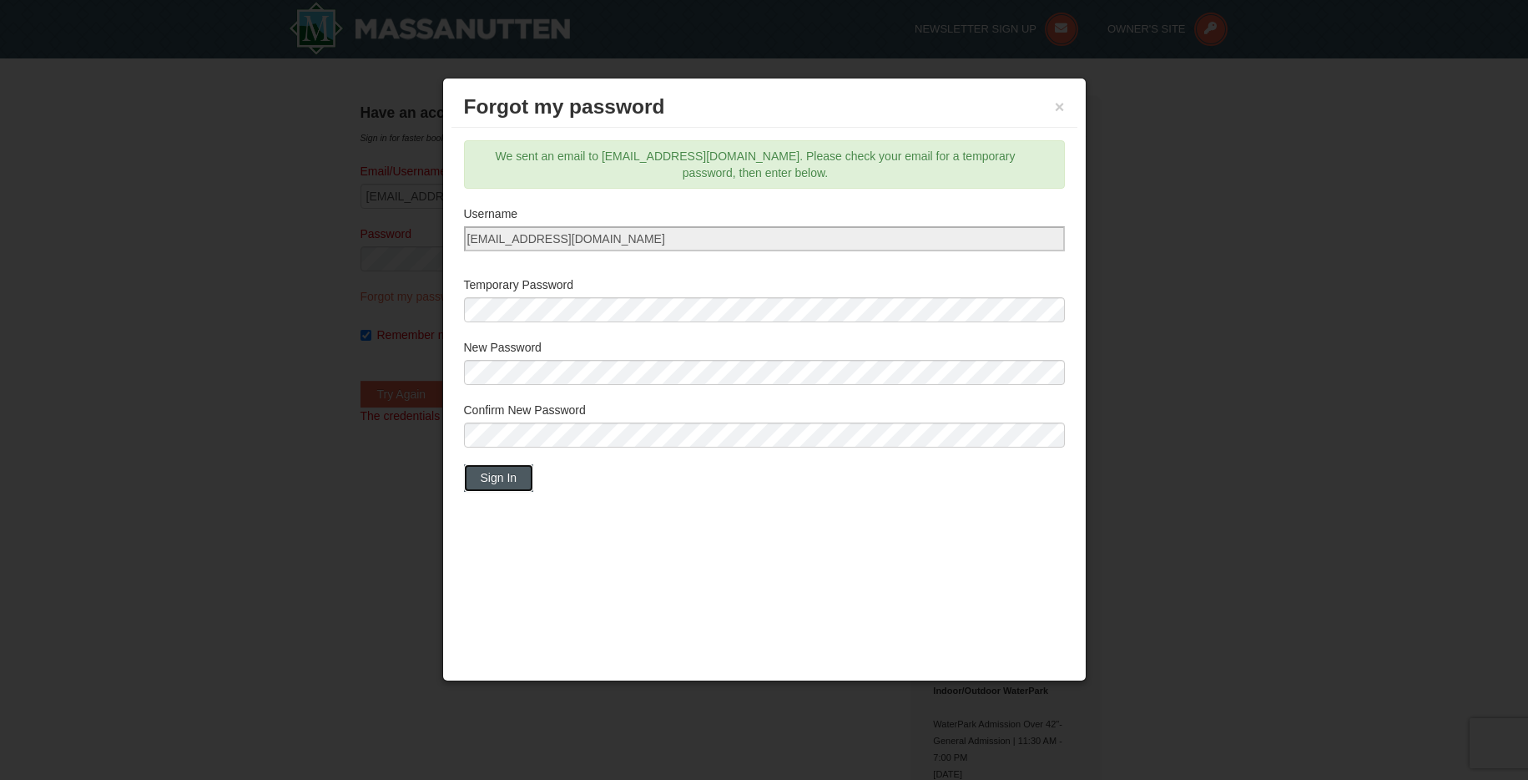
click at [489, 479] on button "Sign In" at bounding box center [499, 477] width 70 height 27
drag, startPoint x: 1059, startPoint y: 106, endPoint x: 901, endPoint y: 85, distance: 159.9
click at [1058, 105] on button "×" at bounding box center [1060, 106] width 10 height 17
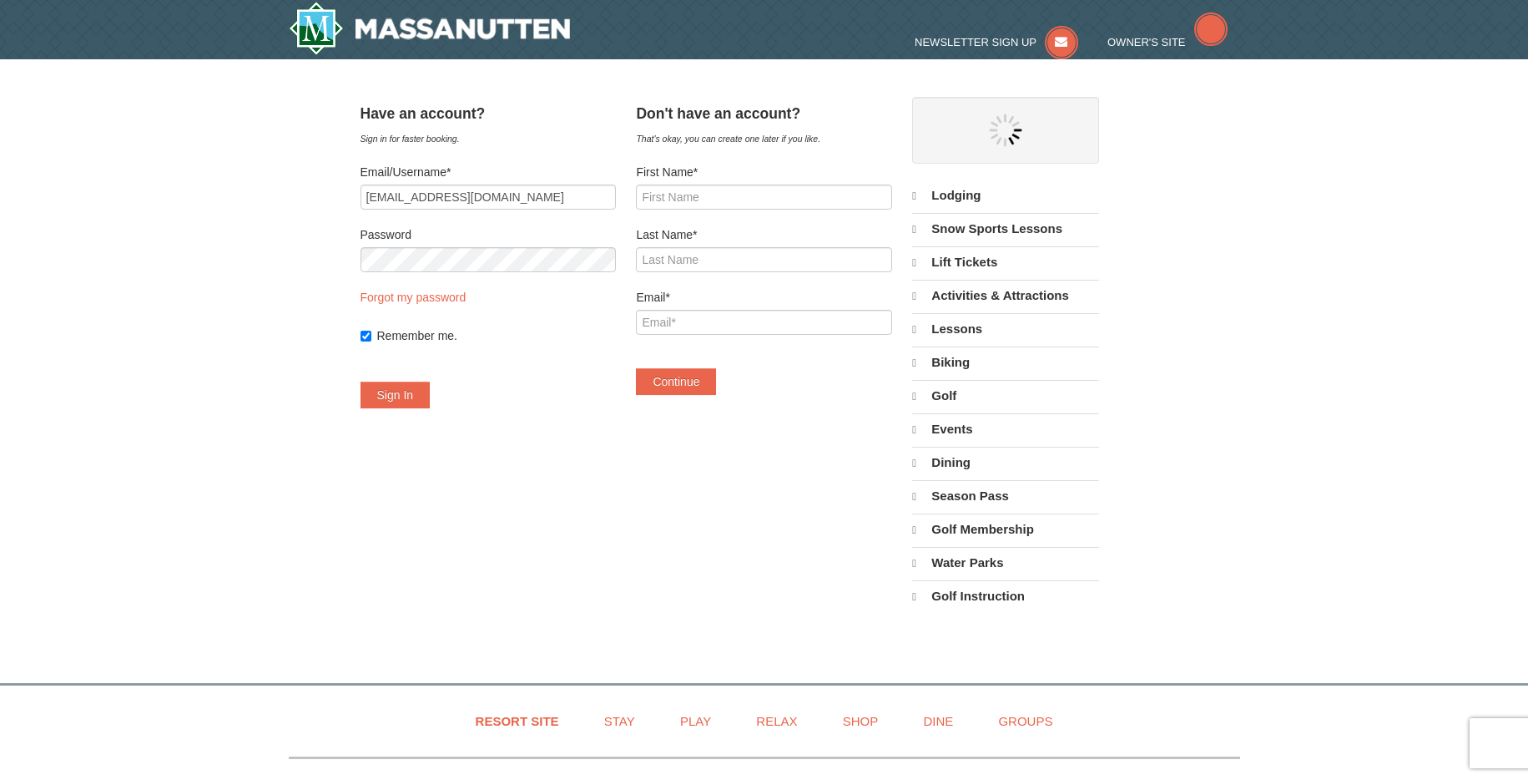
select select "9"
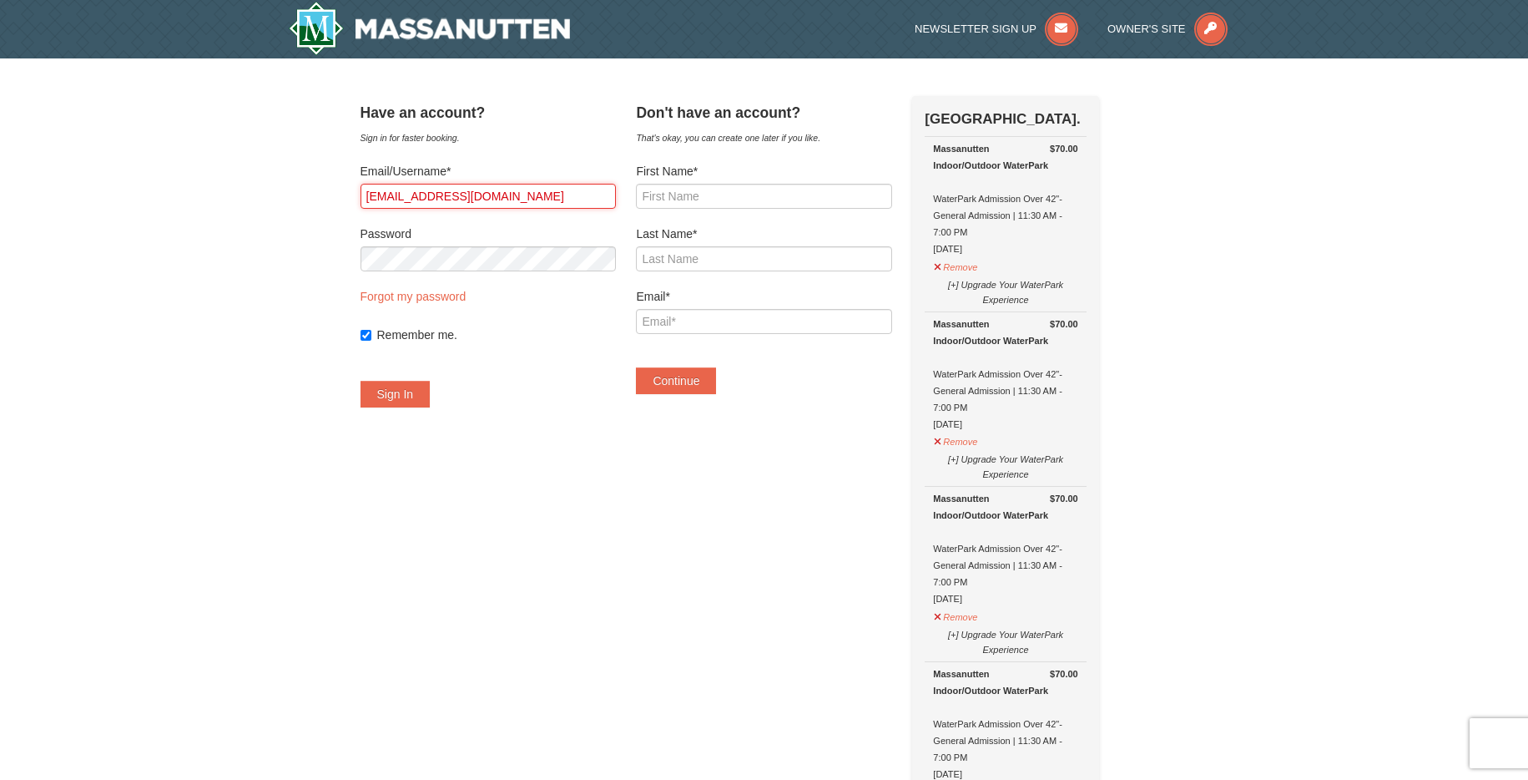
scroll to position [16, 0]
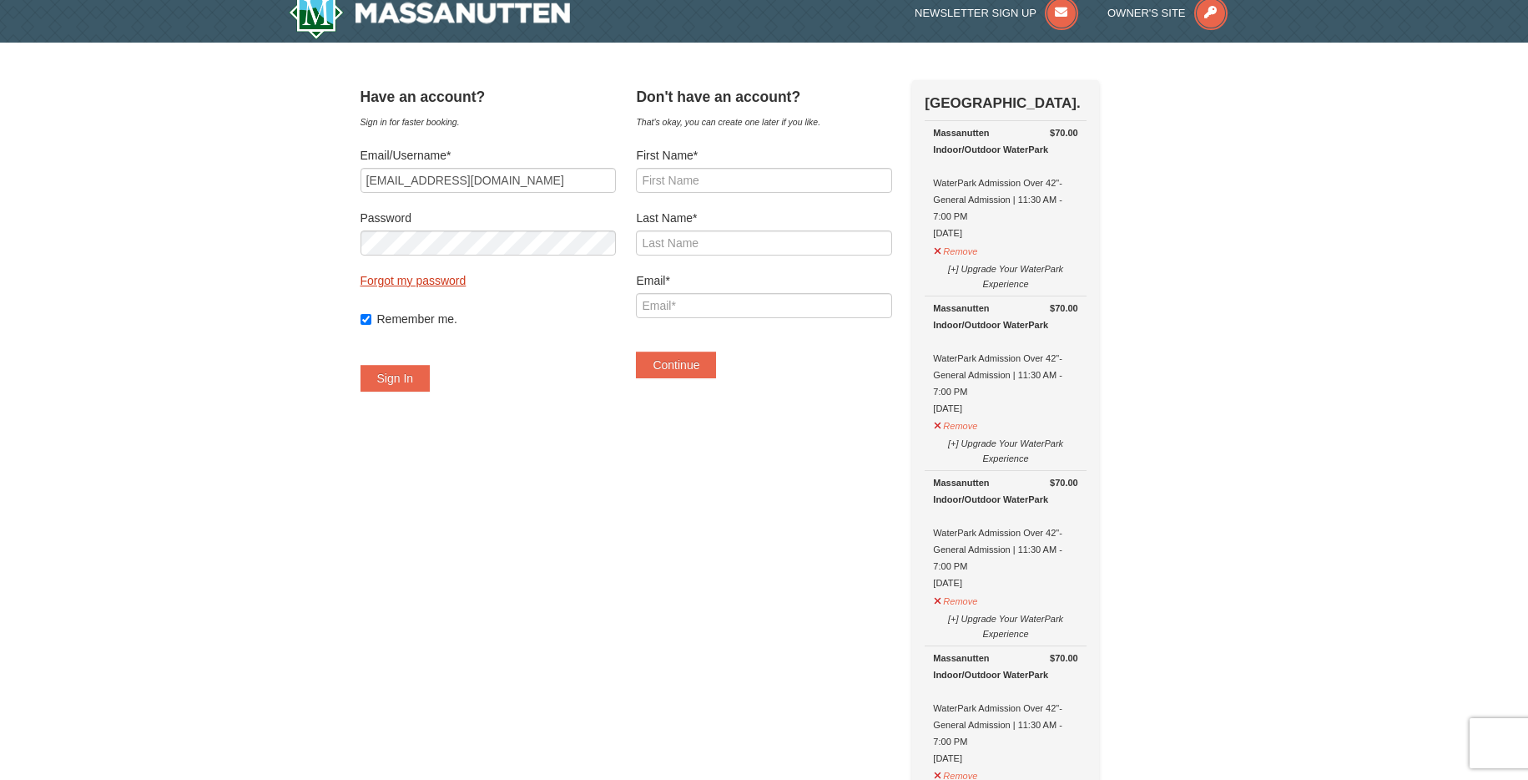
click at [442, 278] on link "Forgot my password" at bounding box center [414, 280] width 106 height 13
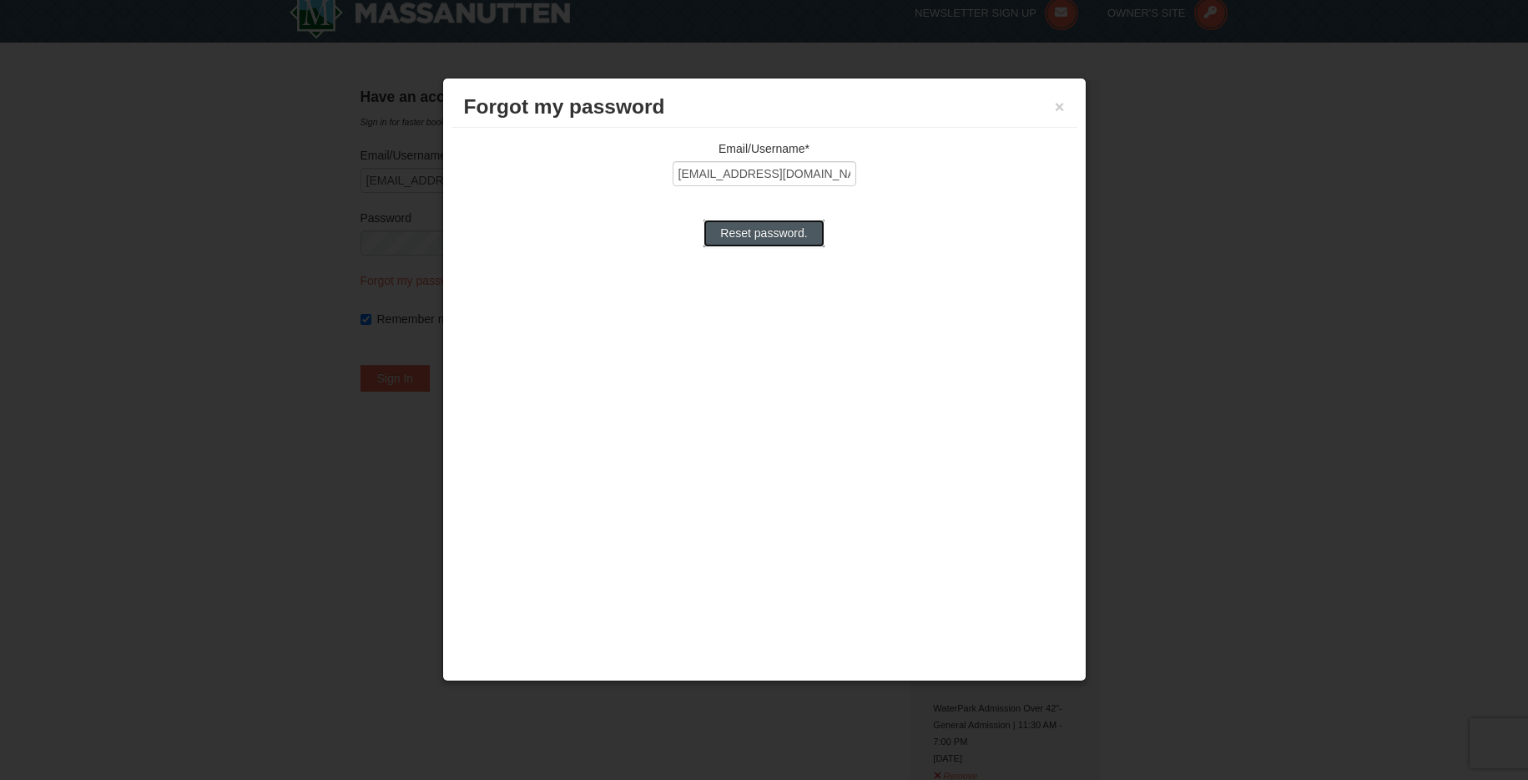
click at [744, 236] on input "Reset password." at bounding box center [764, 233] width 120 height 27
type input "Processing..."
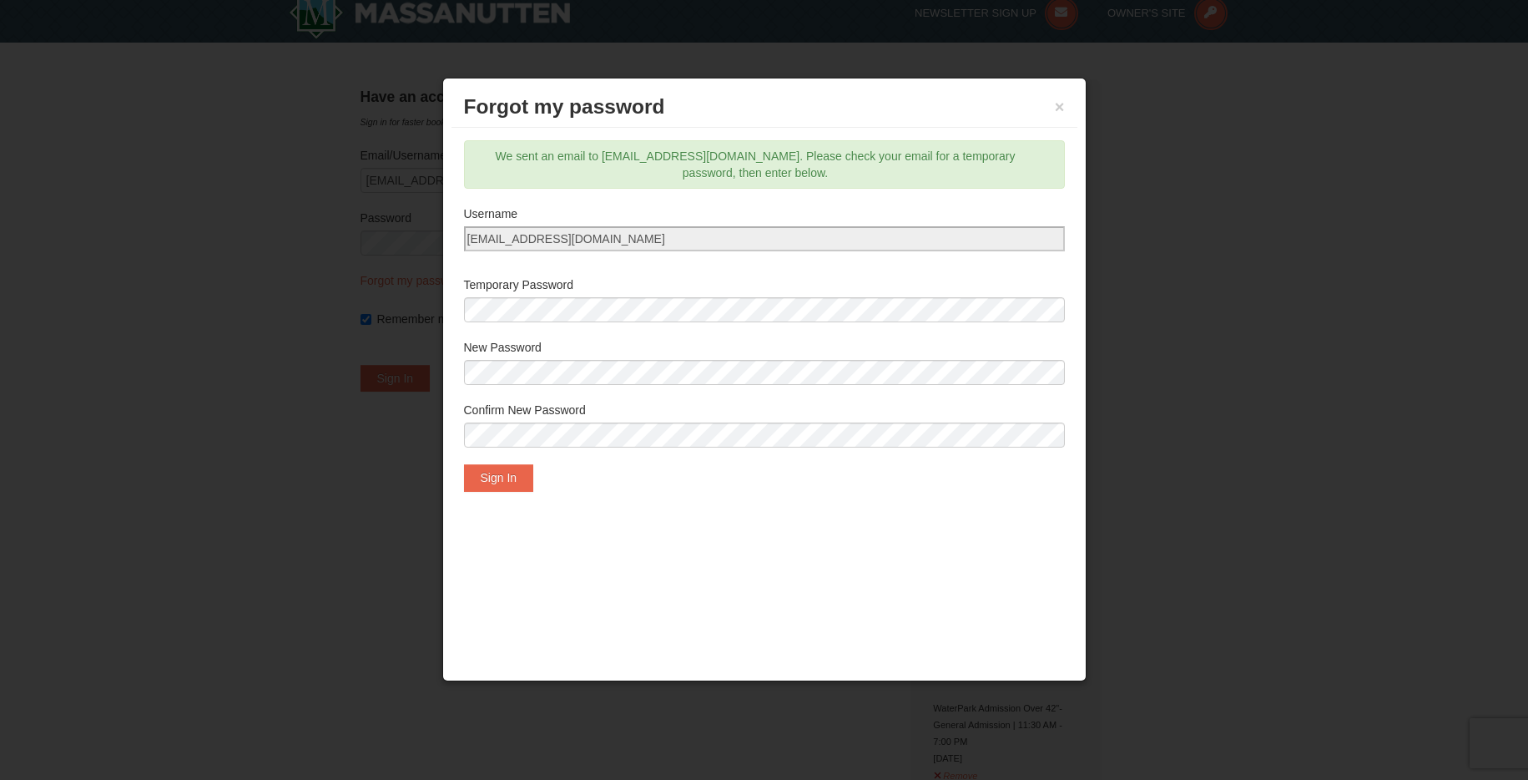
scroll to position [25, 0]
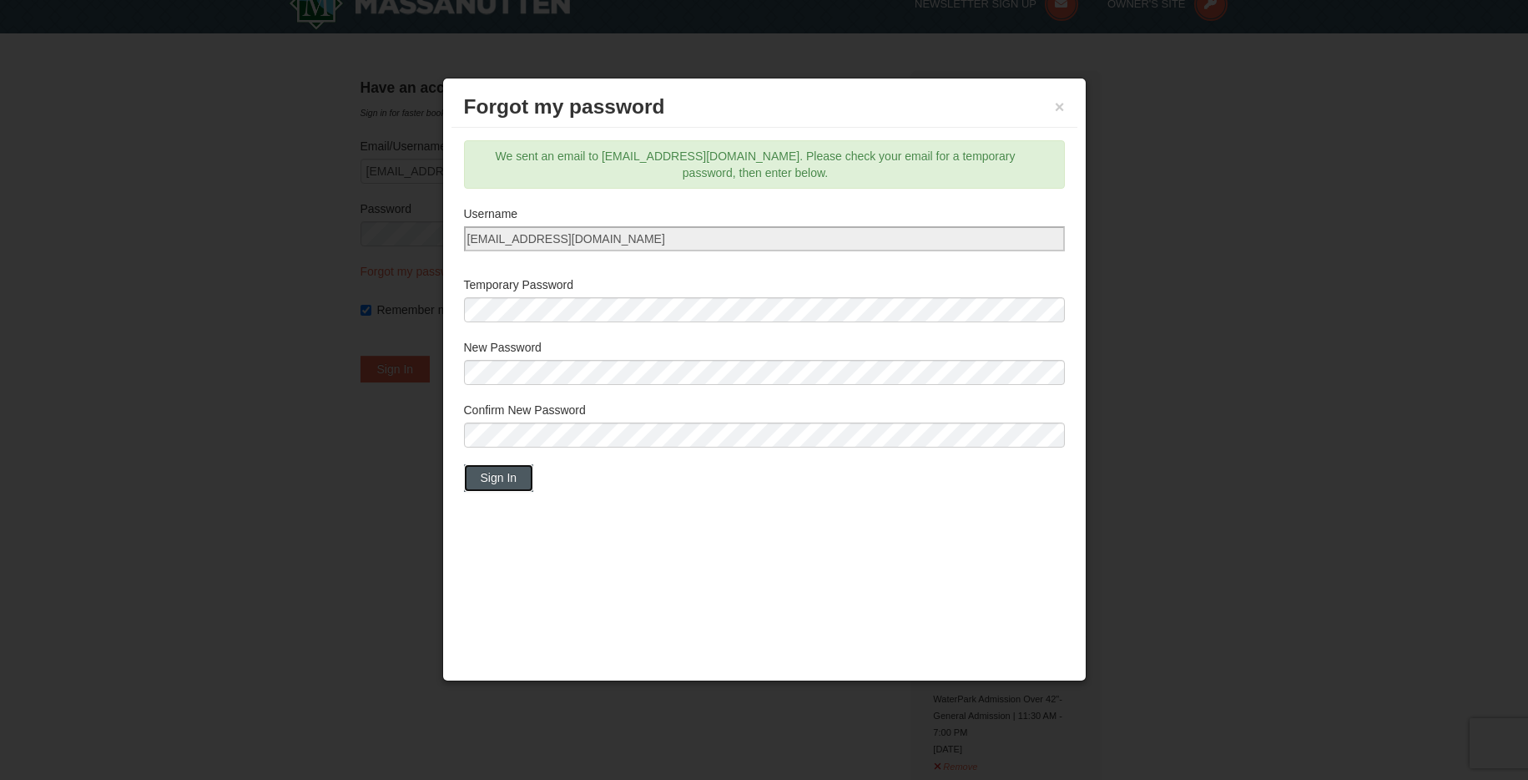
click at [501, 473] on button "Sign In" at bounding box center [499, 477] width 70 height 27
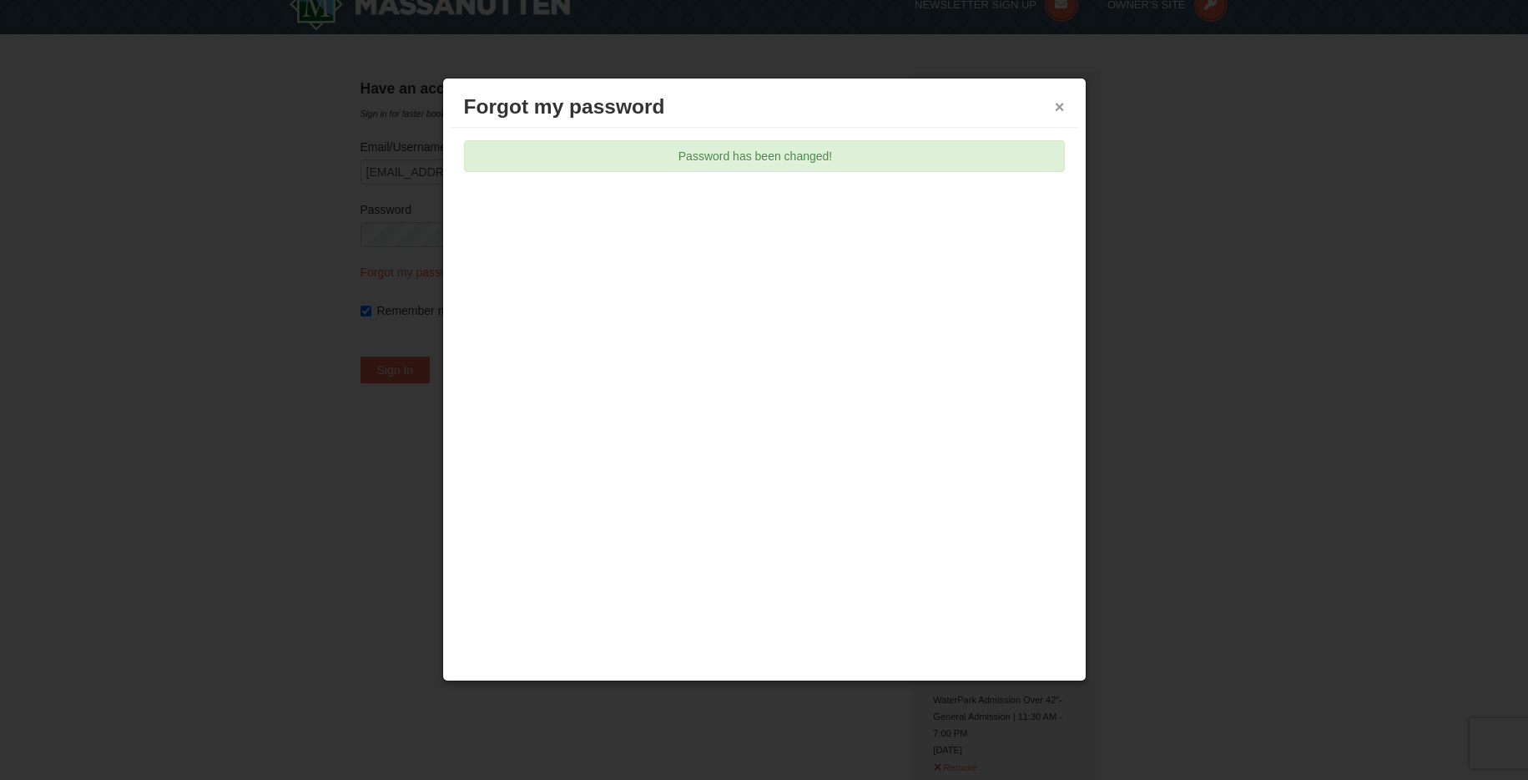
drag, startPoint x: 1058, startPoint y: 108, endPoint x: 980, endPoint y: 133, distance: 82.4
click at [1058, 108] on button "×" at bounding box center [1060, 106] width 10 height 17
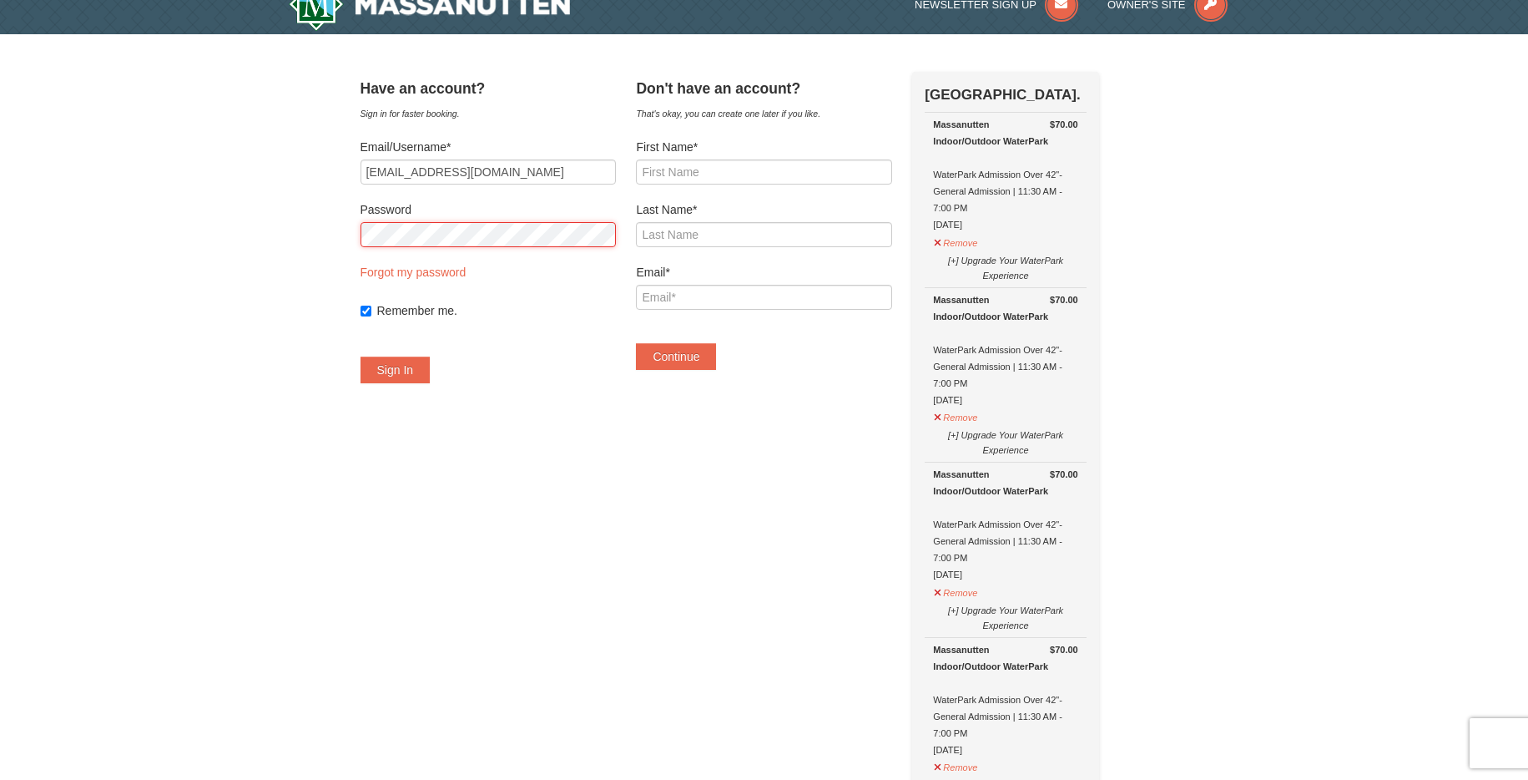
click at [412, 365] on button "Sign In" at bounding box center [396, 369] width 70 height 27
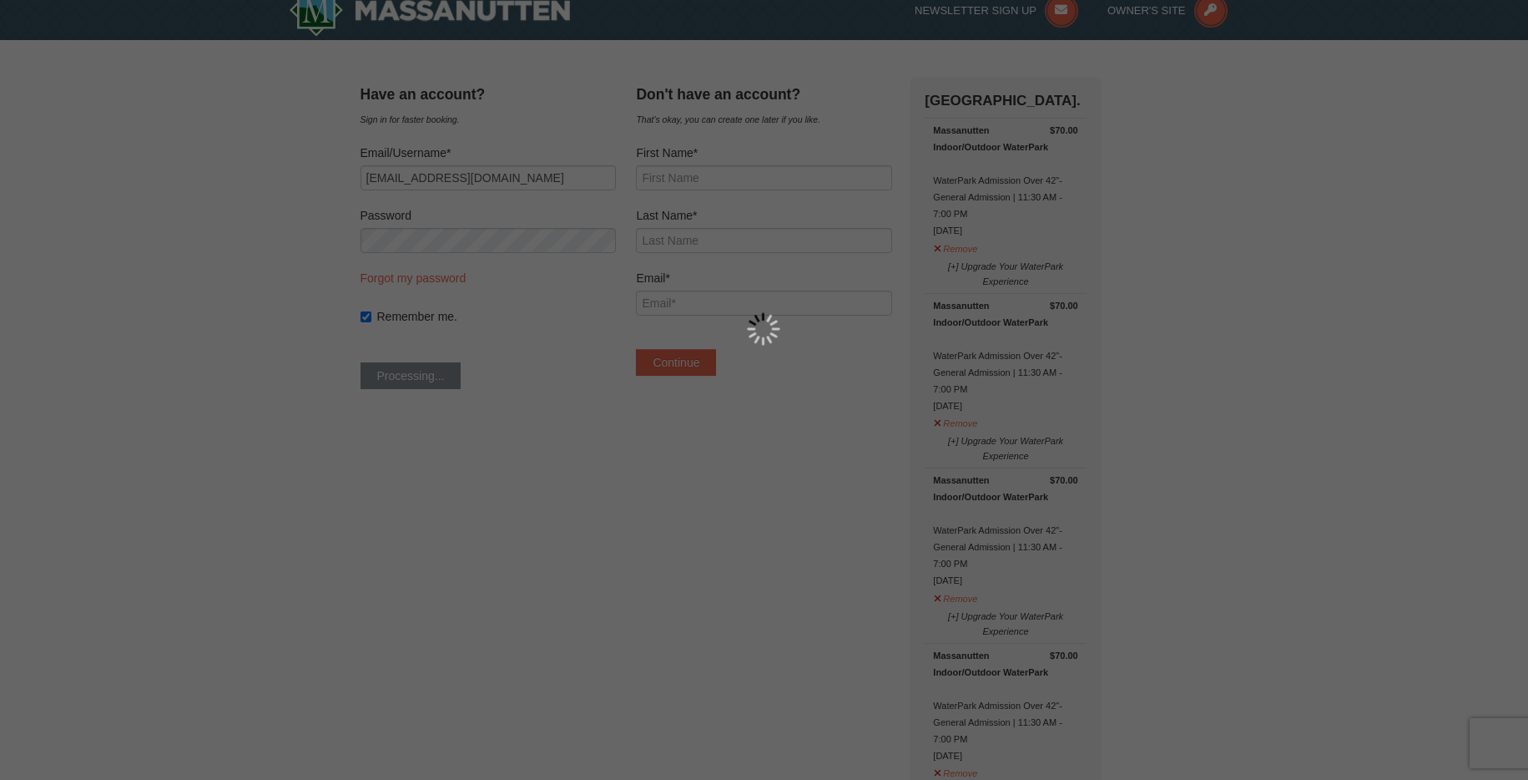
scroll to position [11, 0]
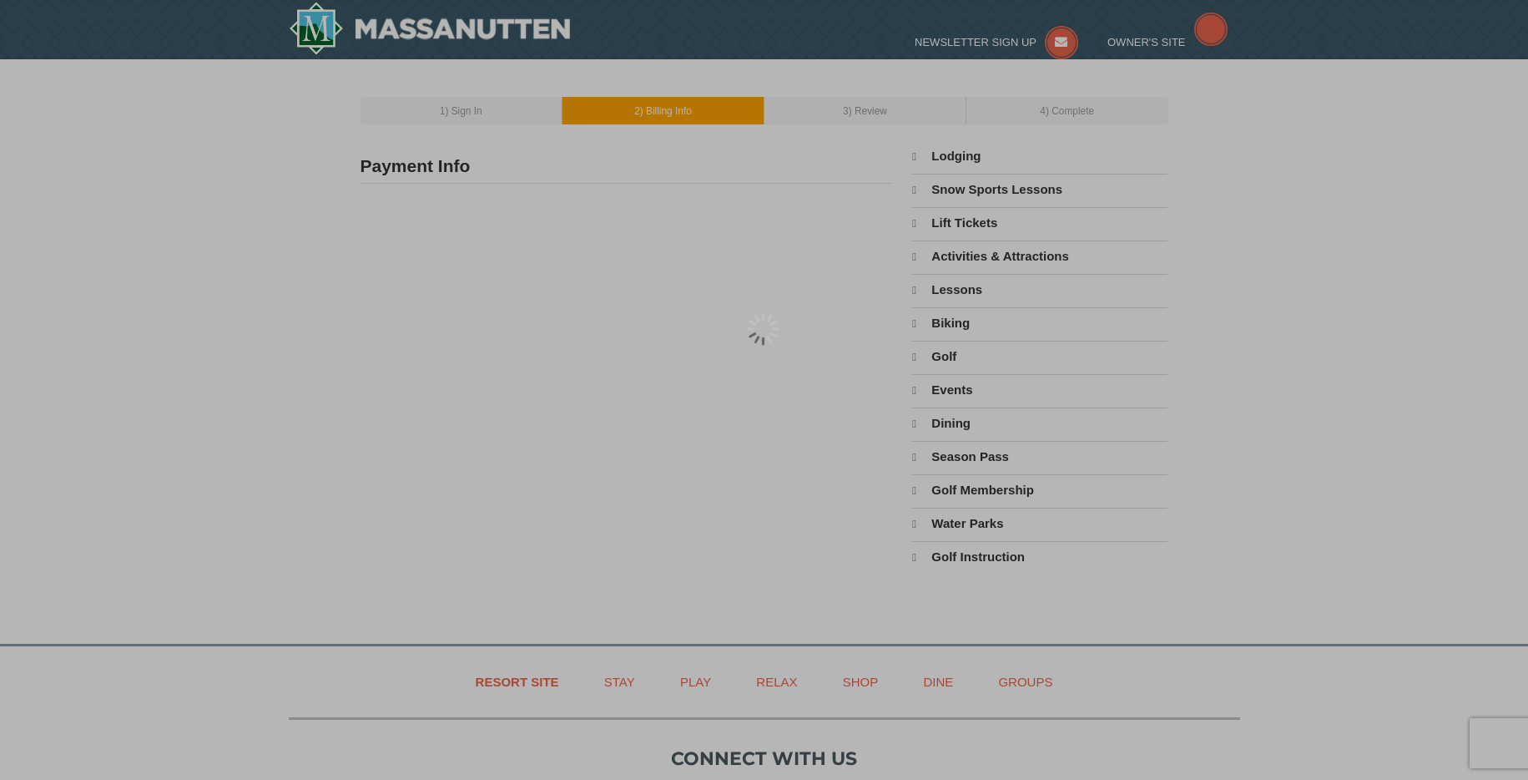
select select "9"
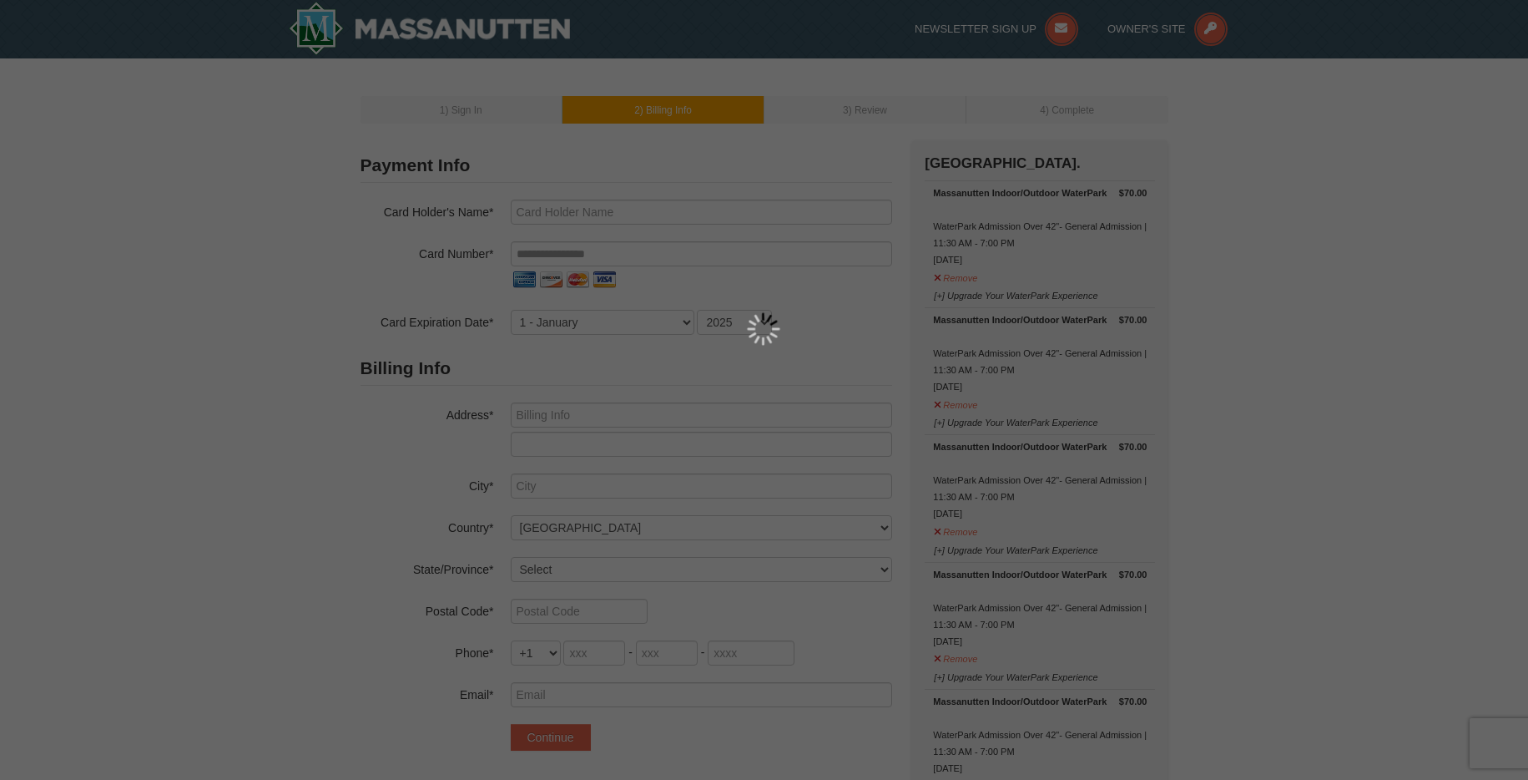
type input "Christine Borders"
type input "505 13th Avenue"
type input "Huntington"
select select "WV"
type input "25701"
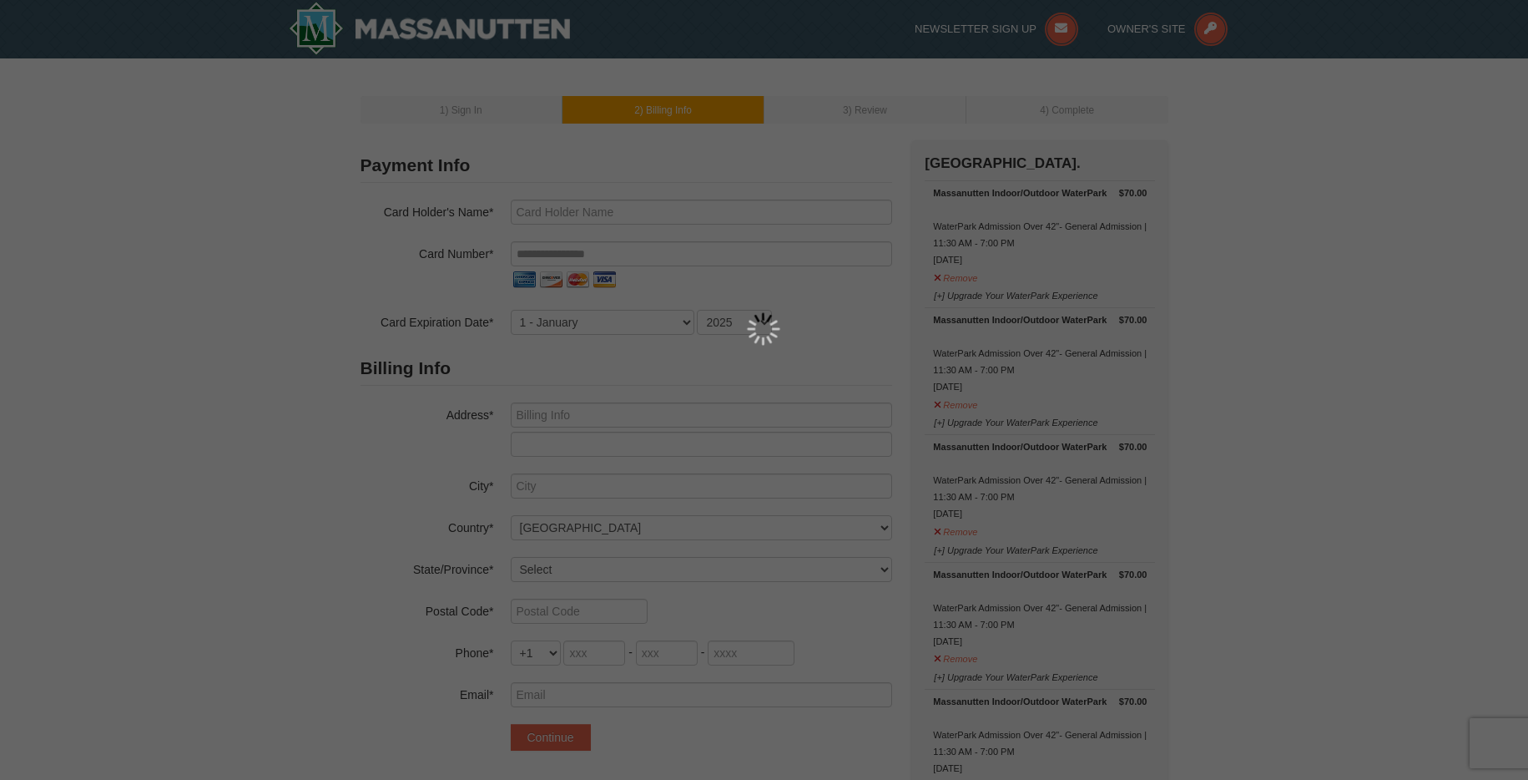
type input "304"
type input "617"
type input "6833"
type input "crborders2@gmail.com"
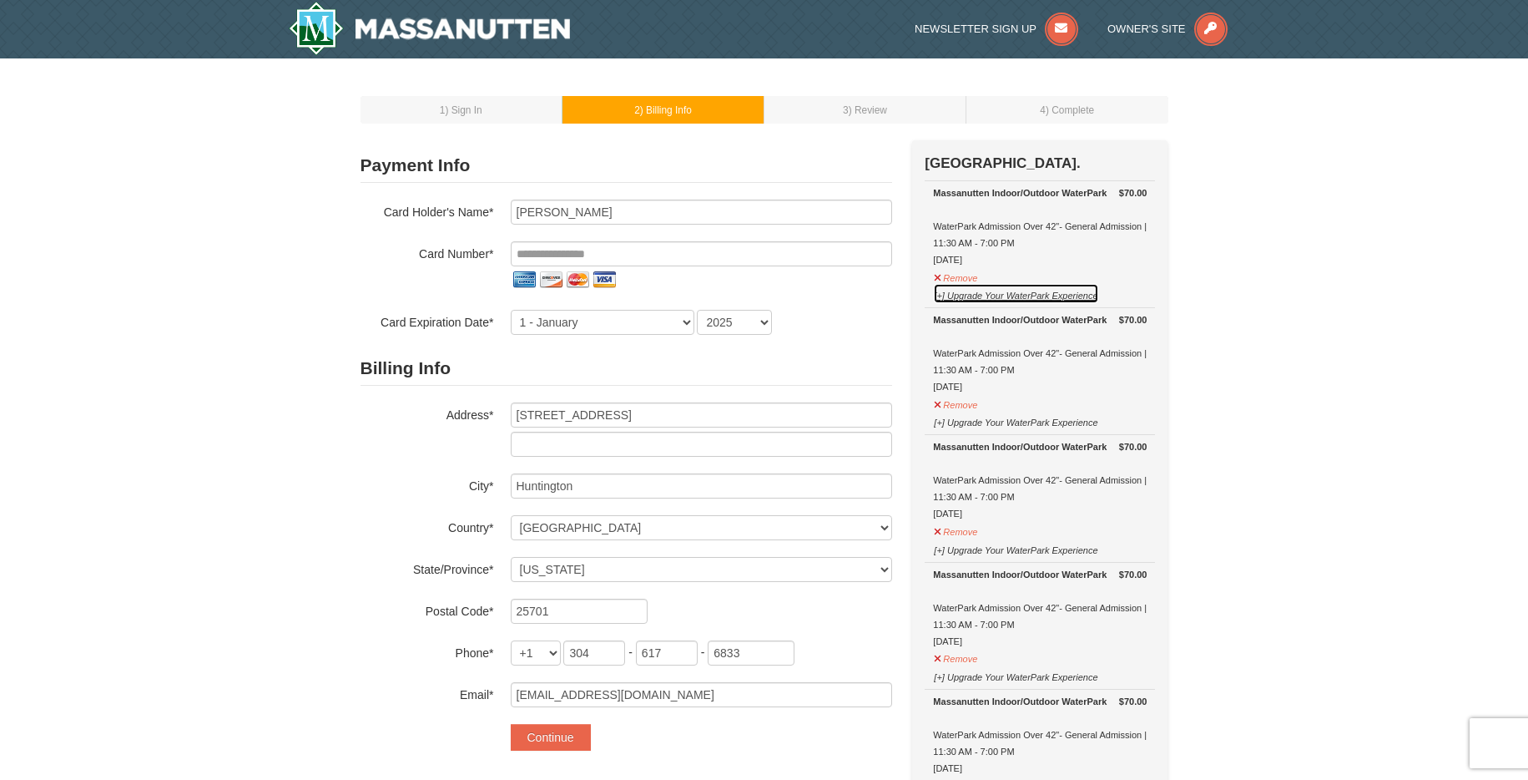
click at [1009, 291] on button "[+] Upgrade Your WaterPark Experience" at bounding box center [1015, 293] width 165 height 21
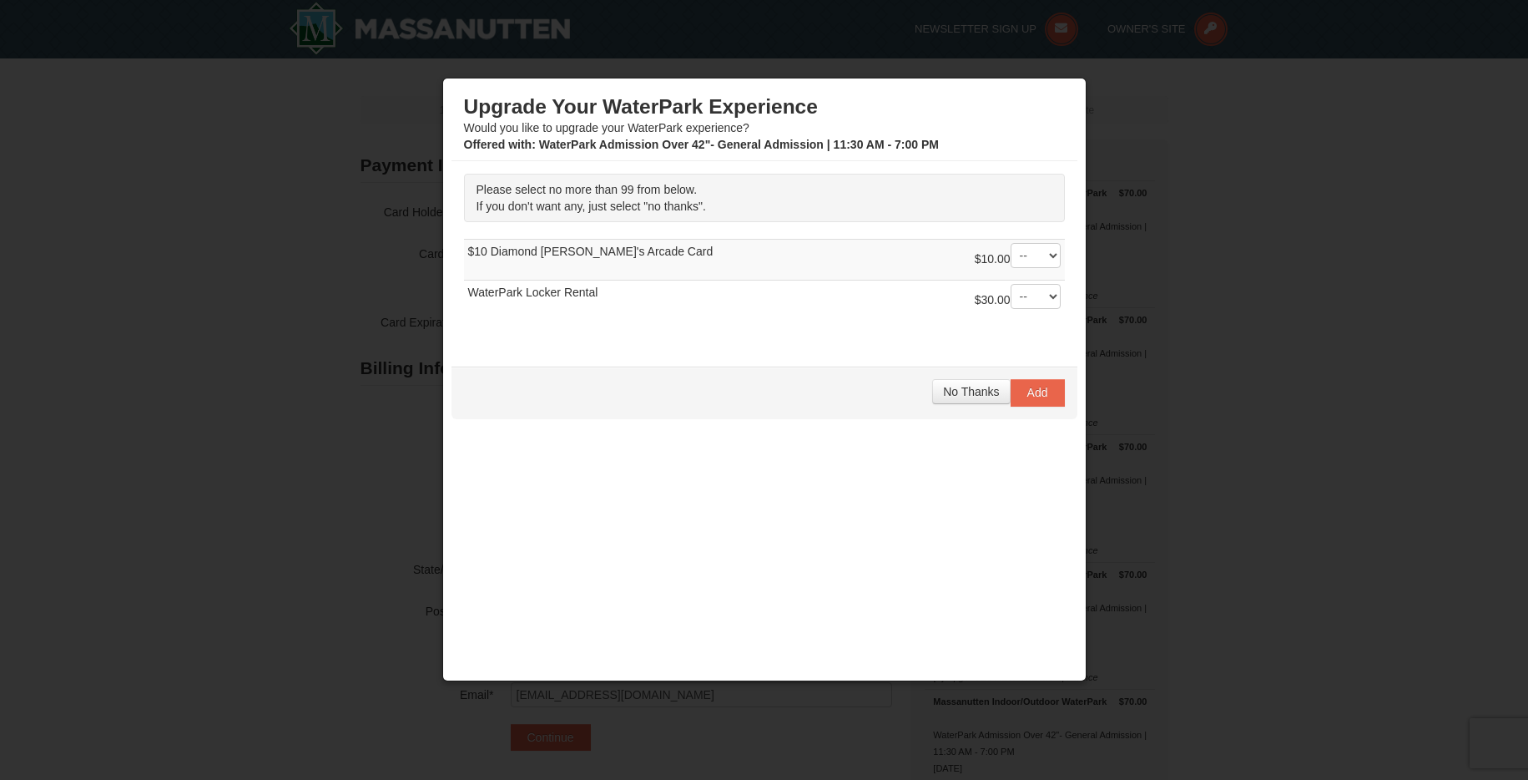
drag, startPoint x: 664, startPoint y: 254, endPoint x: 470, endPoint y: 250, distance: 194.5
click at [470, 250] on td "$10.00 -- 01 02 03 04 05 06" at bounding box center [764, 260] width 601 height 41
copy td "$10 Diamond [PERSON_NAME]'s Arcade Card"
click at [1253, 159] on div at bounding box center [764, 390] width 1528 height 780
click at [975, 396] on span "No Thanks" at bounding box center [971, 391] width 56 height 13
